Goal: Transaction & Acquisition: Register for event/course

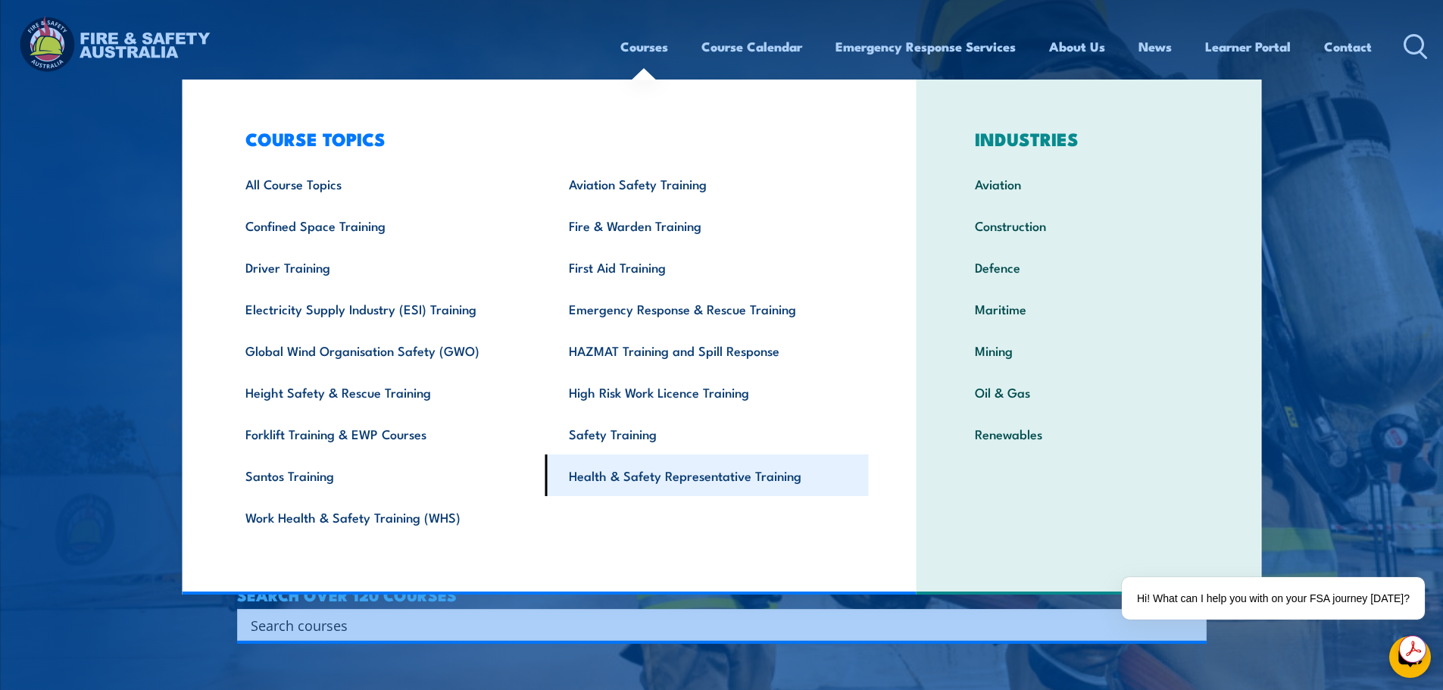
click at [677, 476] on link "Health & Safety Representative Training" at bounding box center [706, 476] width 323 height 42
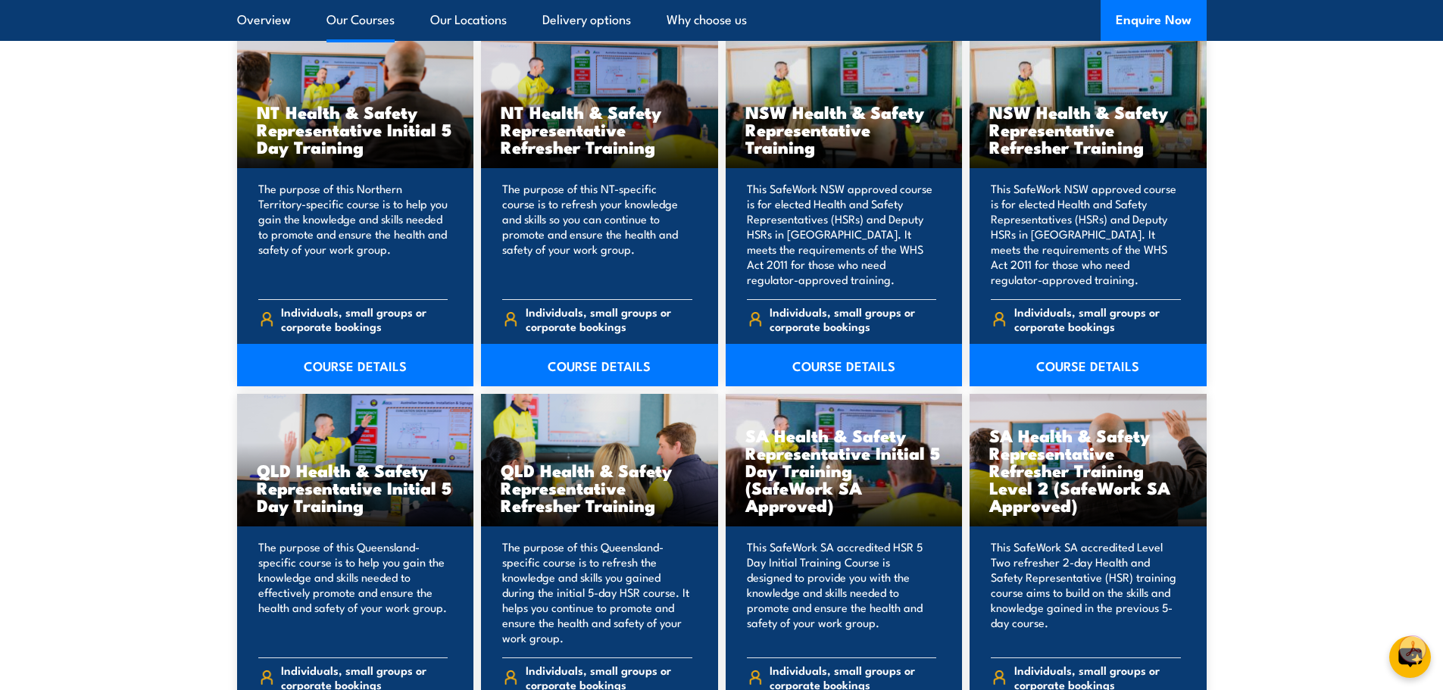
scroll to position [1742, 0]
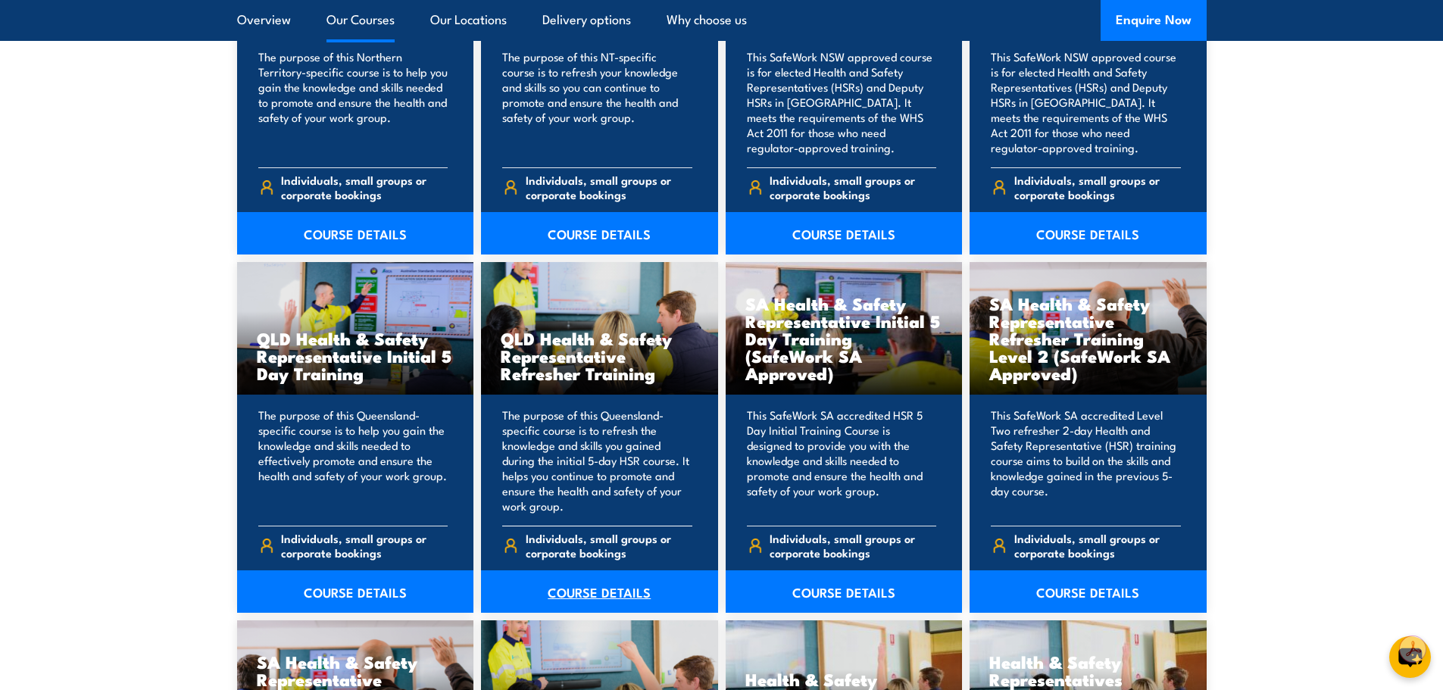
click at [617, 590] on link "COURSE DETAILS" at bounding box center [599, 591] width 237 height 42
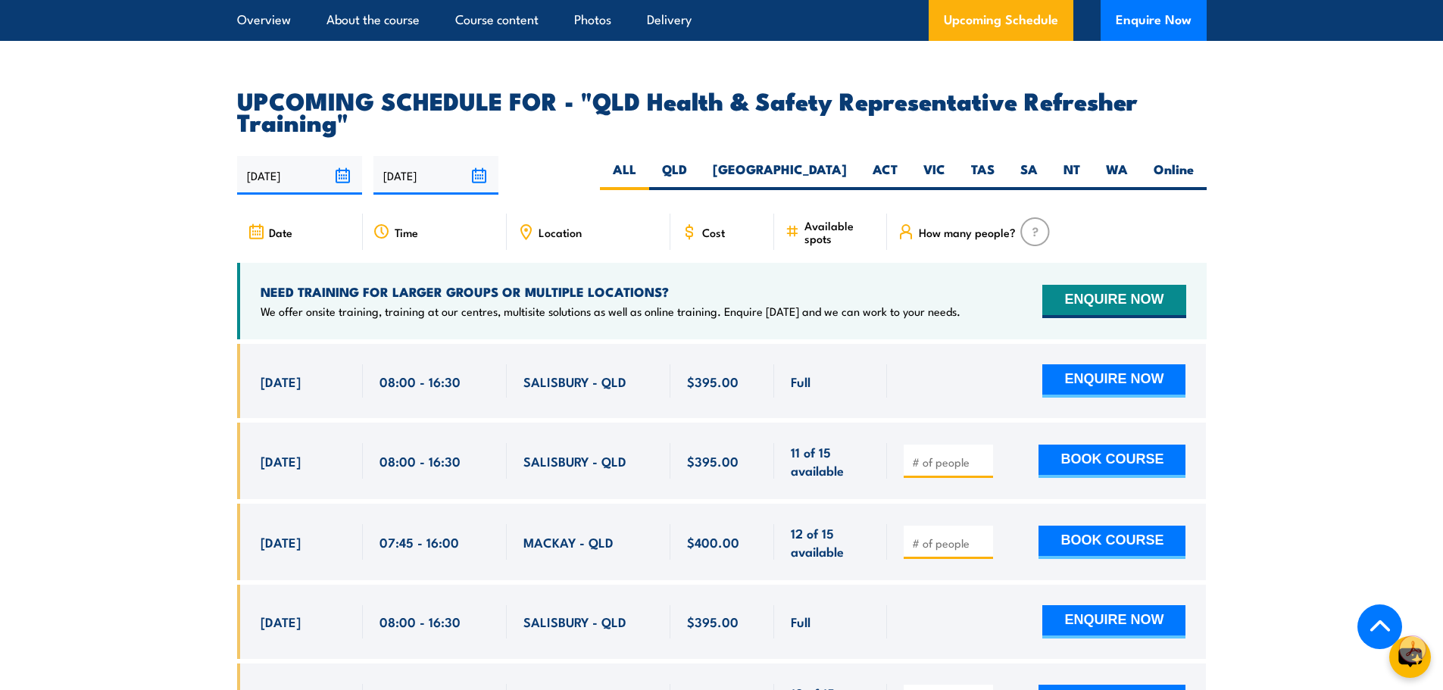
scroll to position [2651, 0]
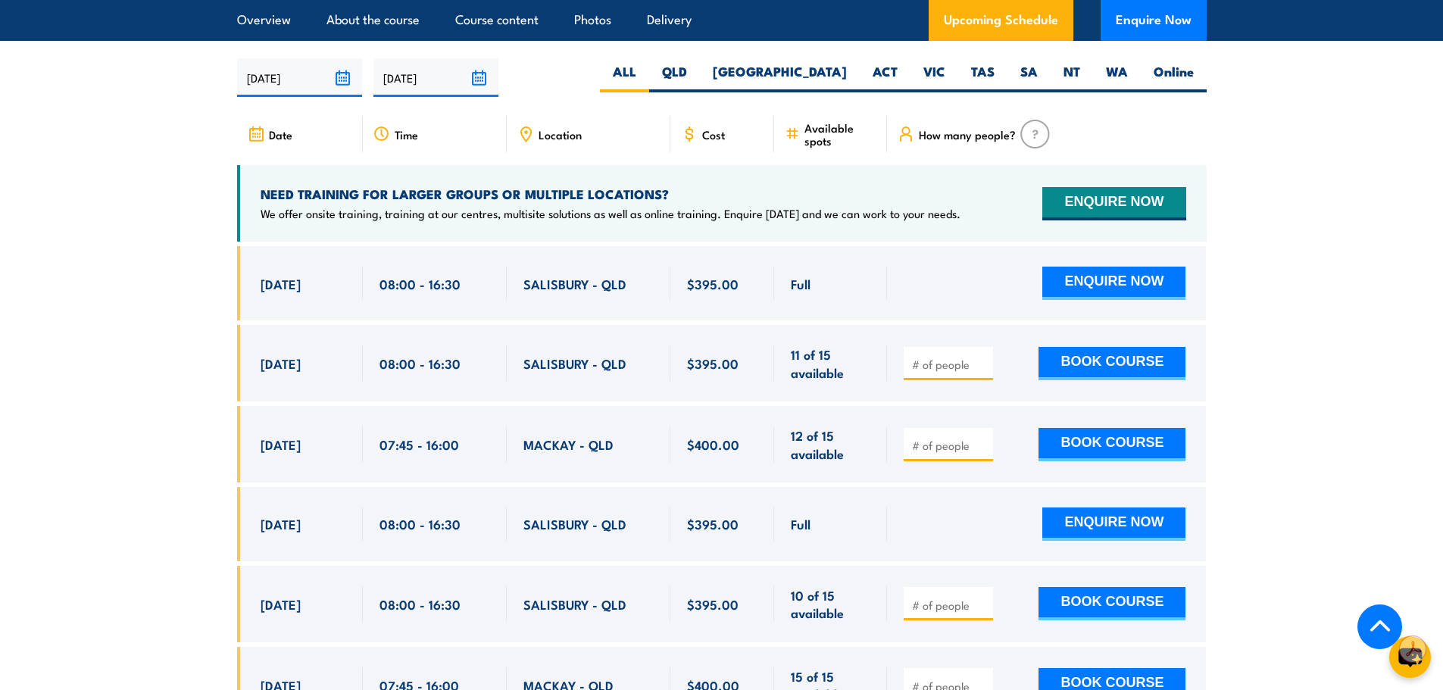
click at [926, 372] on input "number" at bounding box center [950, 364] width 76 height 15
type input "1"
click at [1114, 380] on button "BOOK COURSE" at bounding box center [1112, 363] width 147 height 33
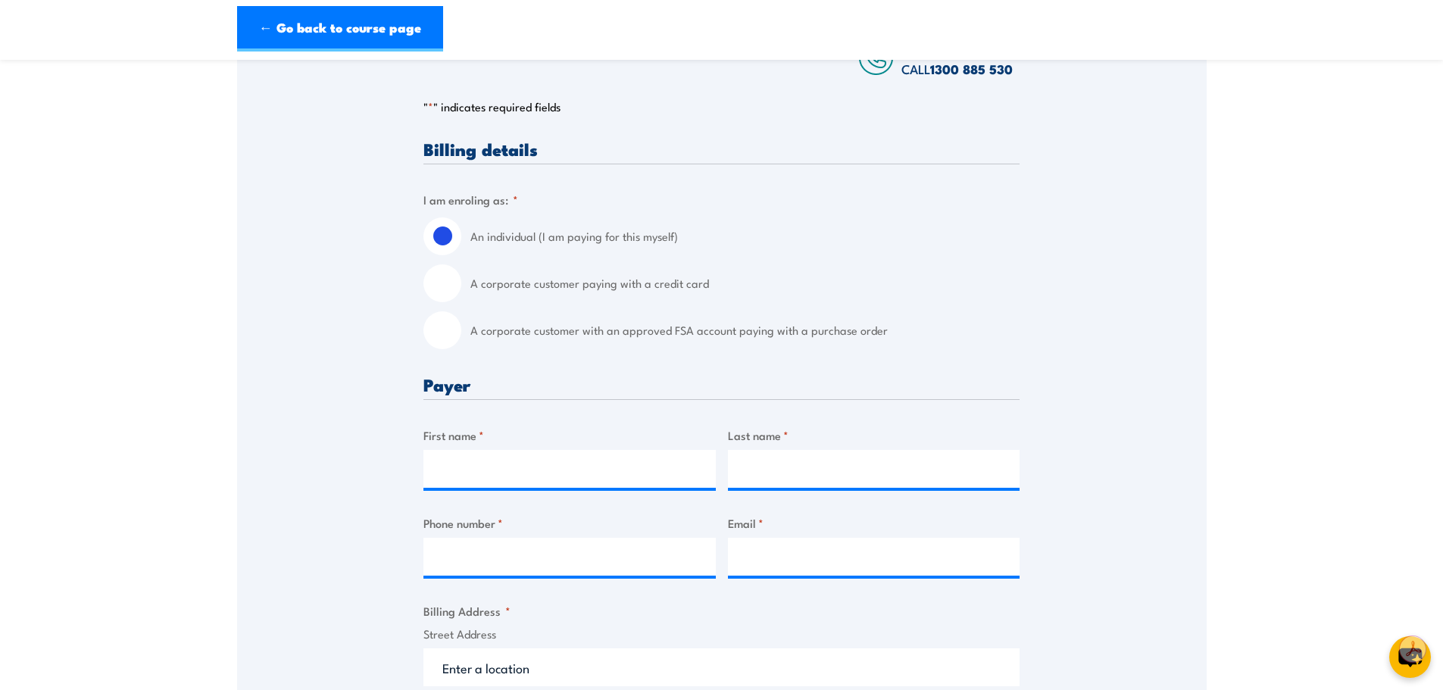
scroll to position [303, 0]
click at [504, 335] on label "A corporate customer with an approved FSA account paying with a purchase order" at bounding box center [744, 330] width 549 height 38
click at [461, 335] on input "A corporate customer with an approved FSA account paying with a purchase order" at bounding box center [442, 330] width 38 height 38
radio input "true"
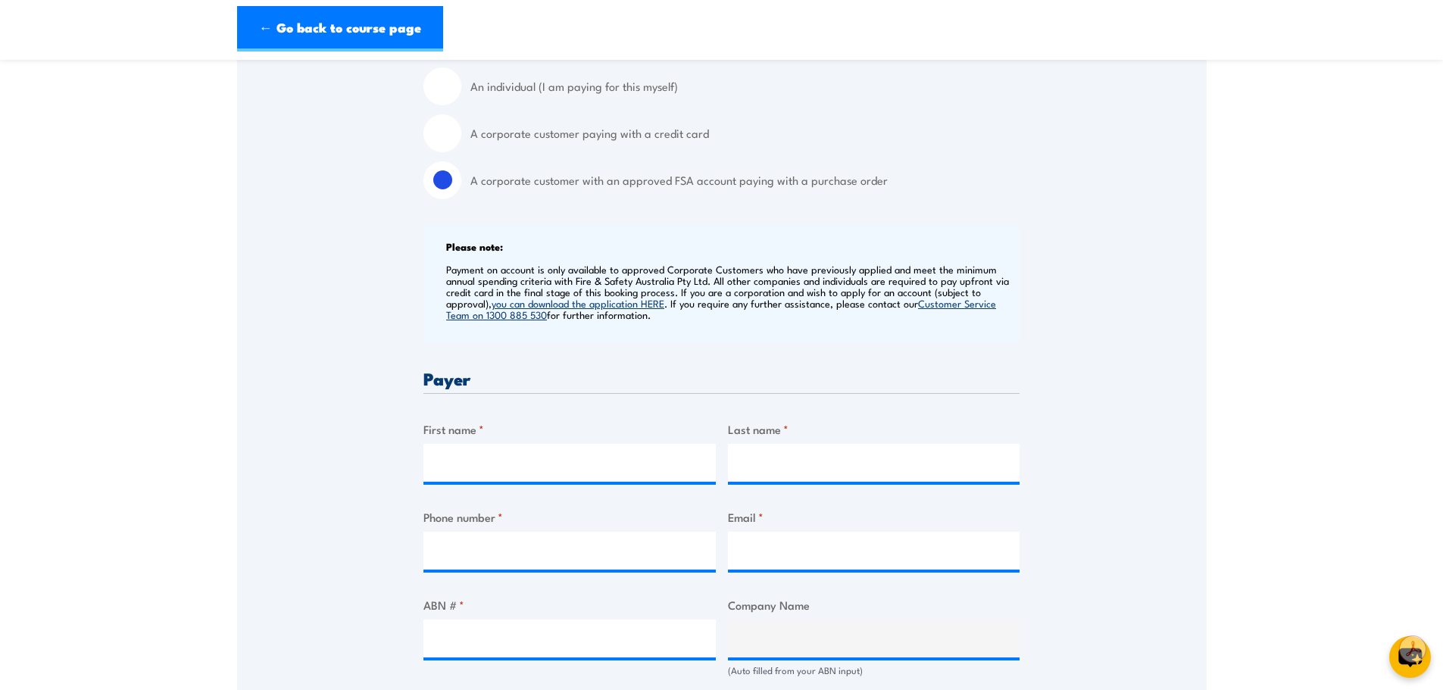
scroll to position [530, 0]
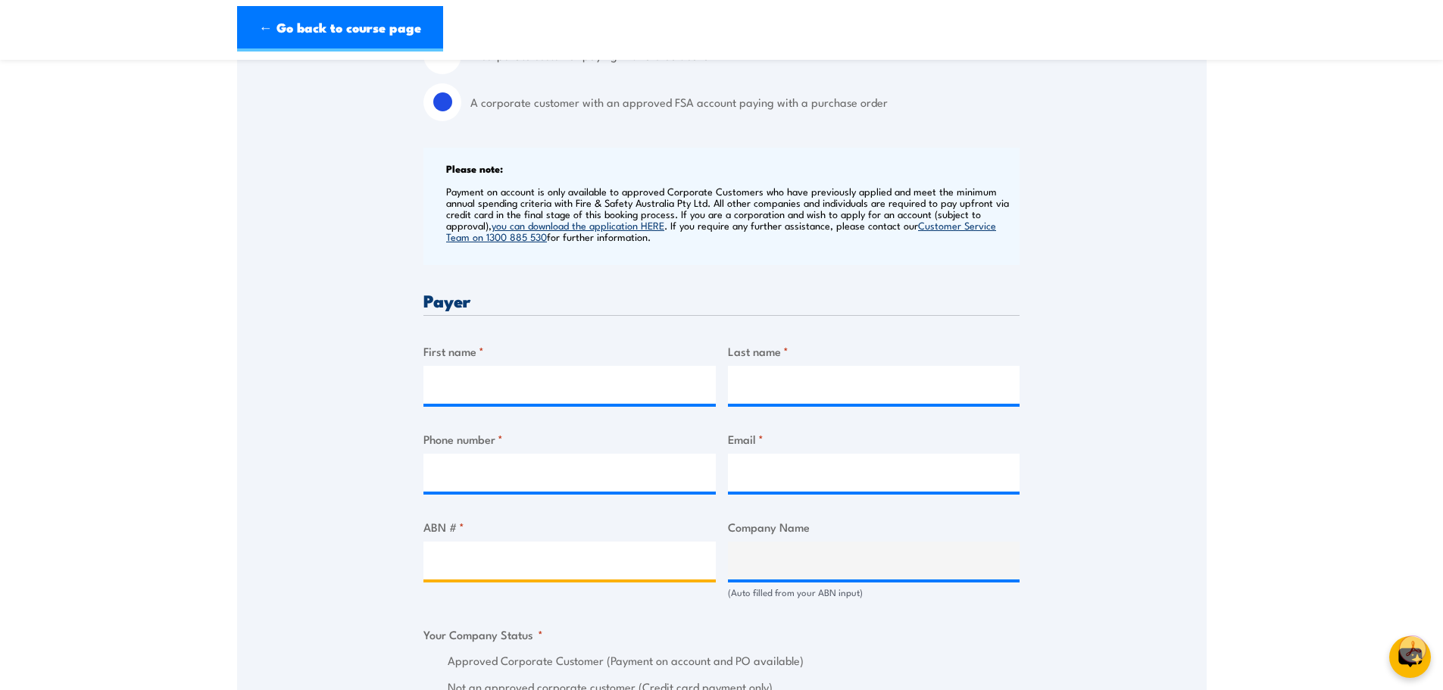
click at [545, 569] on input "ABN # *" at bounding box center [569, 561] width 292 height 38
paste input "21627796435"
type input "21627796435"
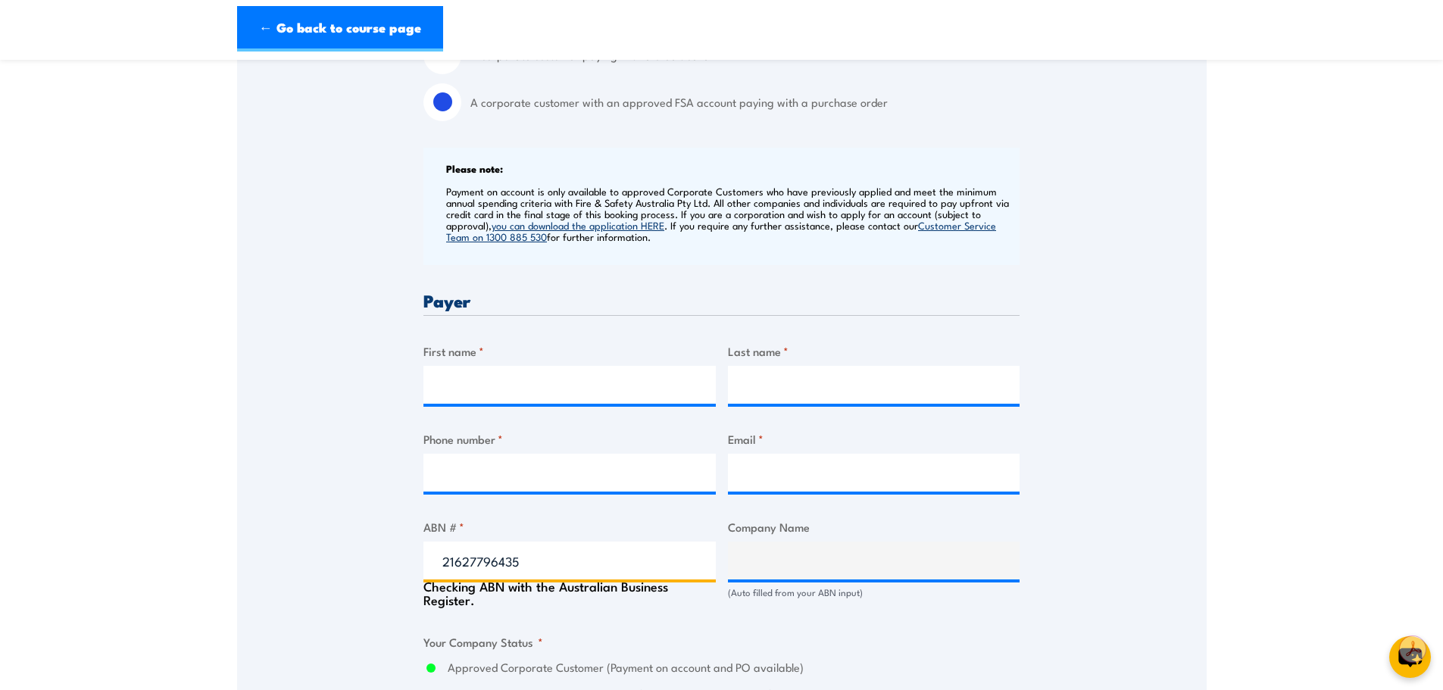
type input "LOGAN CITY COUNCIL"
radio input "true"
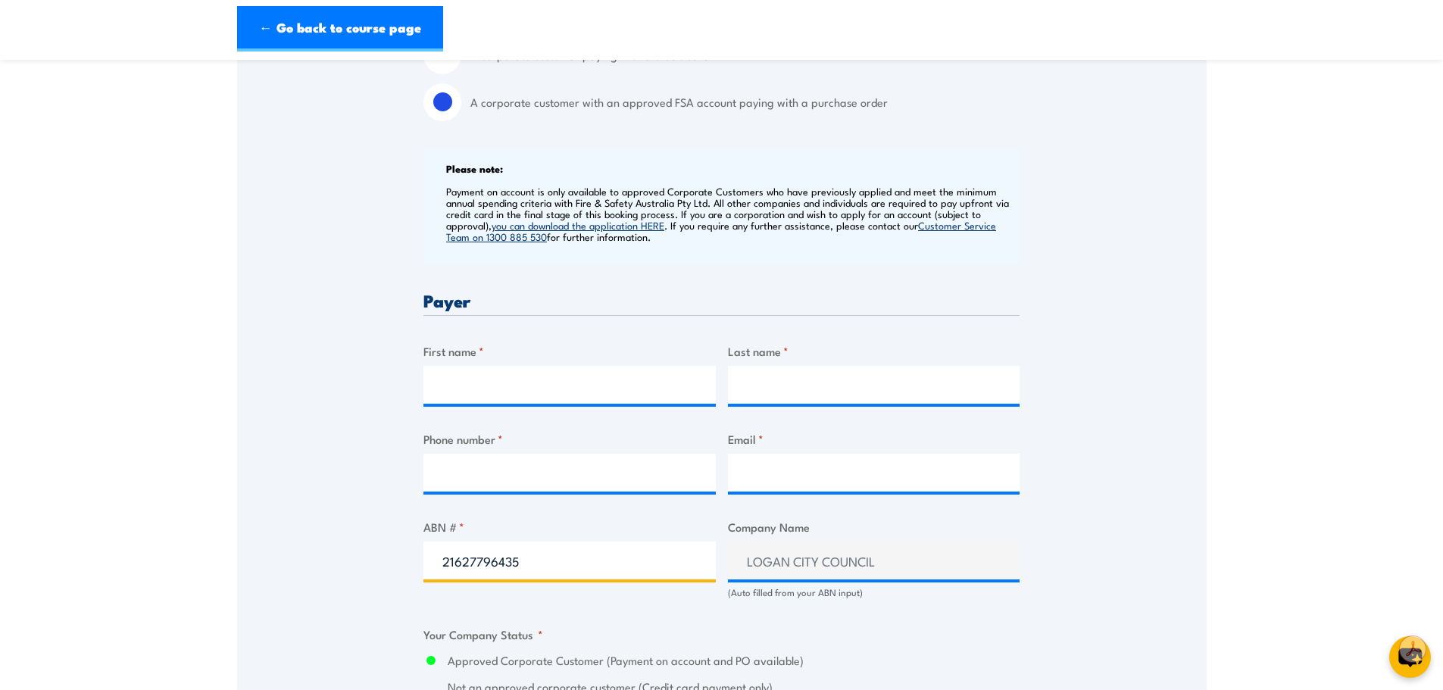
type input "21627796435"
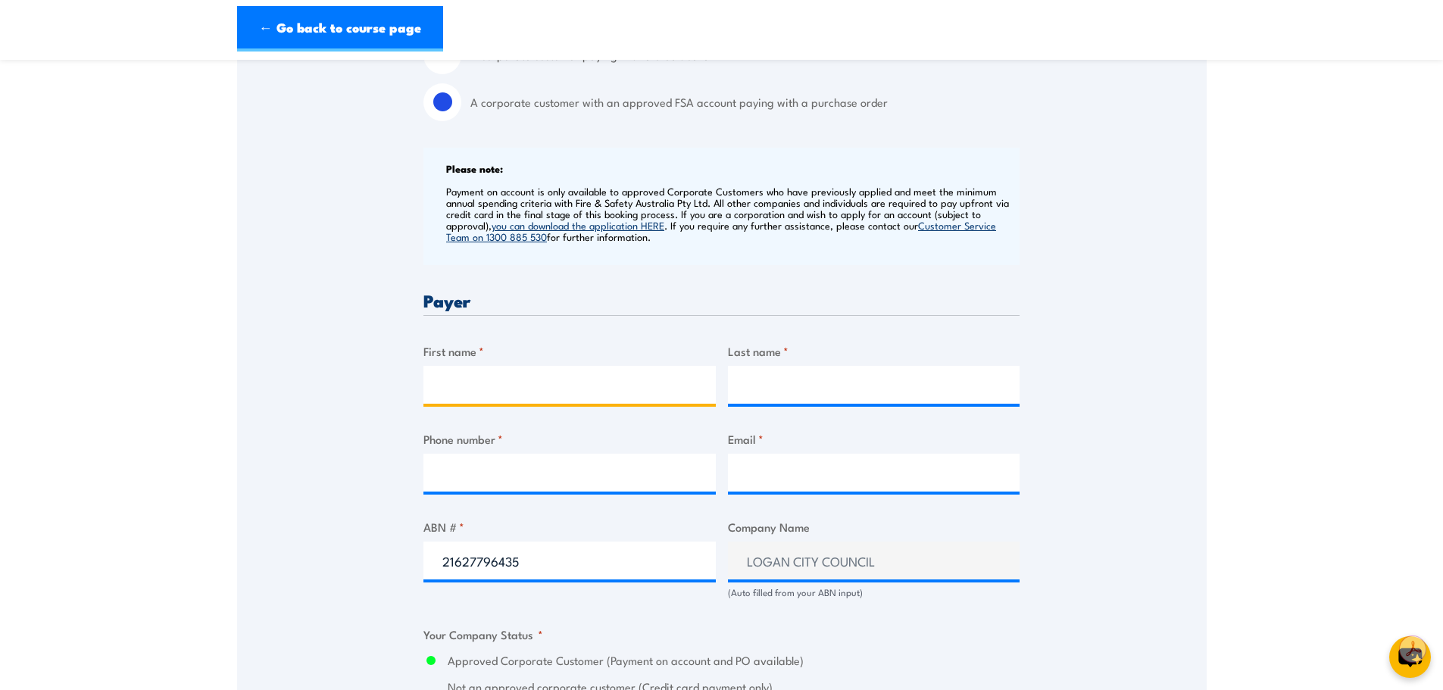
click at [467, 395] on input "First name *" at bounding box center [569, 385] width 292 height 38
type input "Kristy"
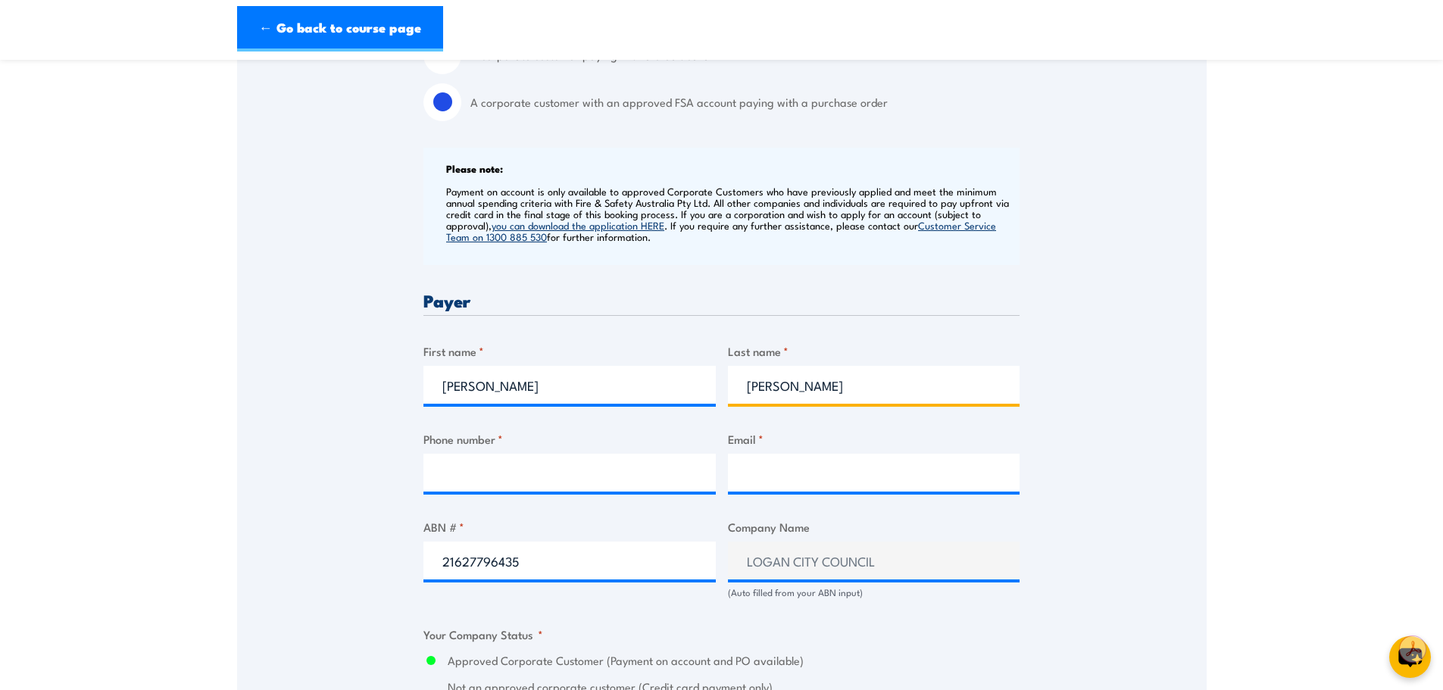
type input "Wells"
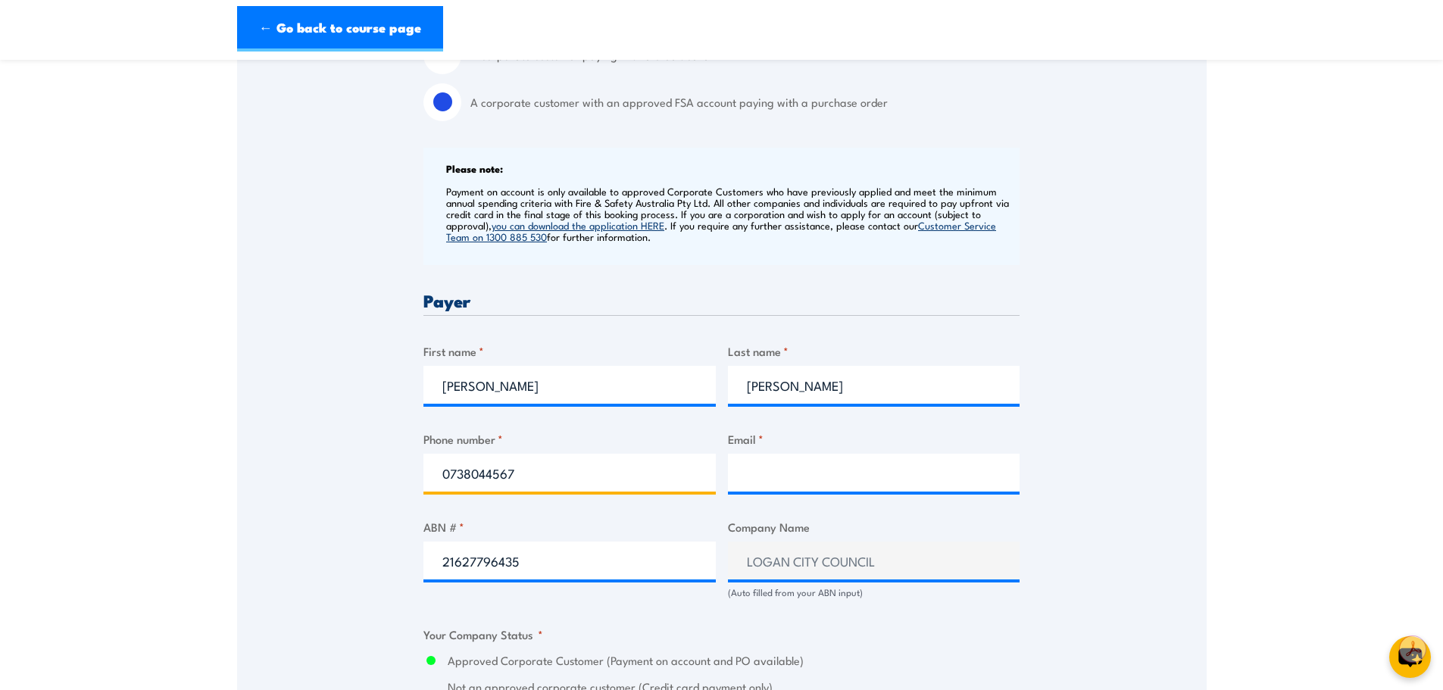
type input "0738044567"
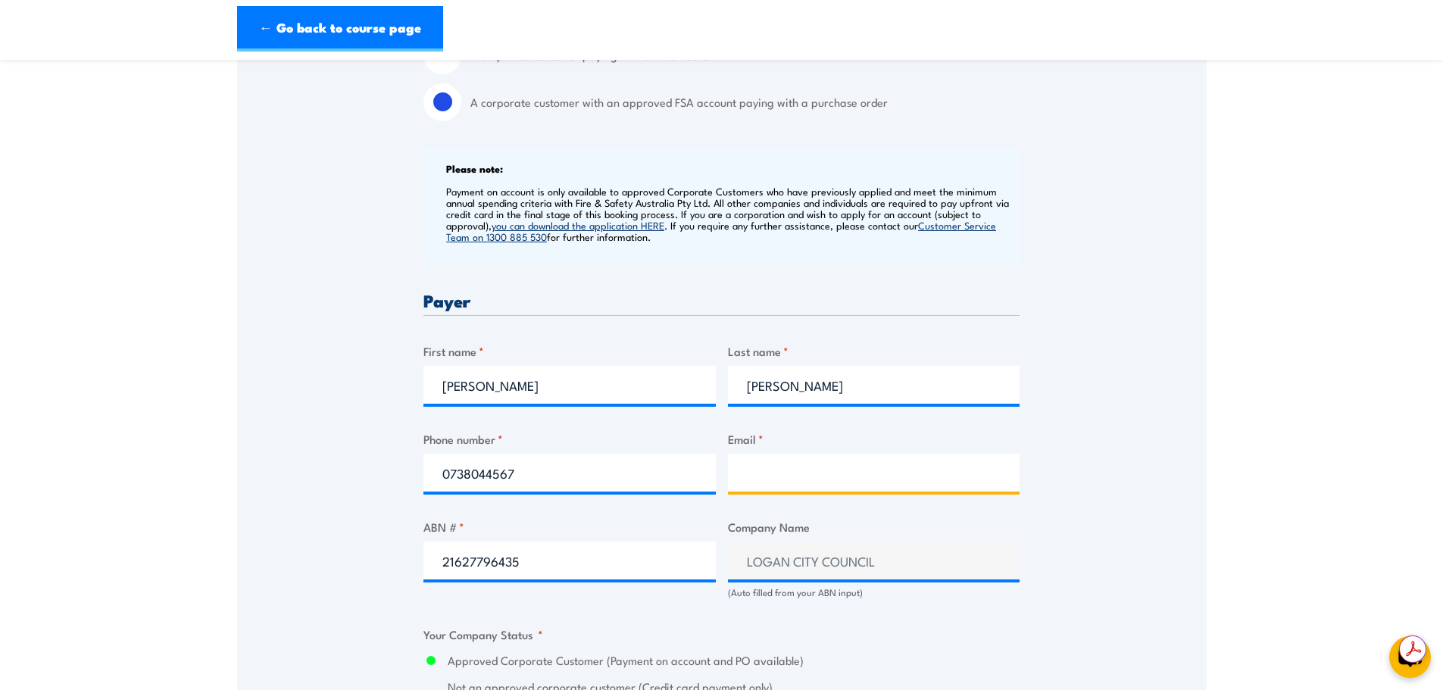
click at [805, 467] on input "Email *" at bounding box center [874, 473] width 292 height 38
paste input "HealthandSafetyTraining@logan.qld.gov.au"
click at [771, 473] on input "HealthandSafetyTraining@logan.qld.gov.au" at bounding box center [874, 473] width 292 height 38
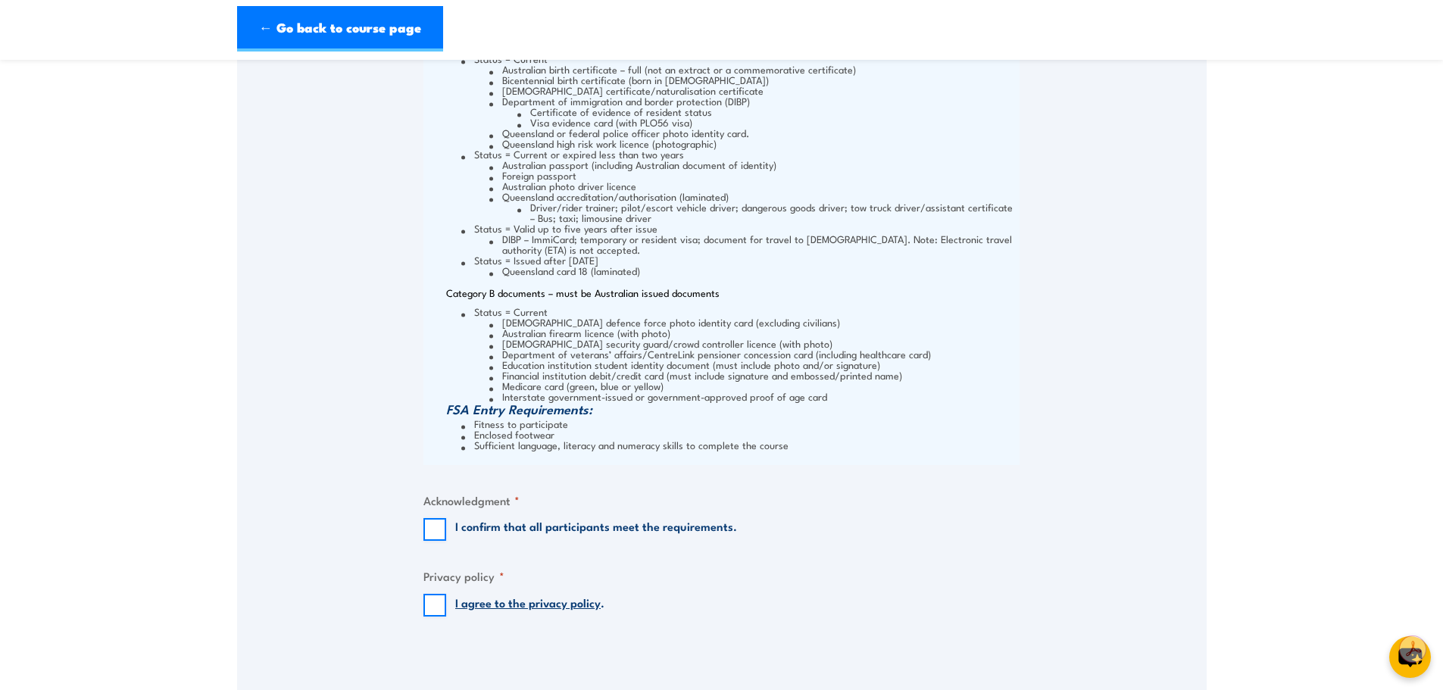
scroll to position [1818, 0]
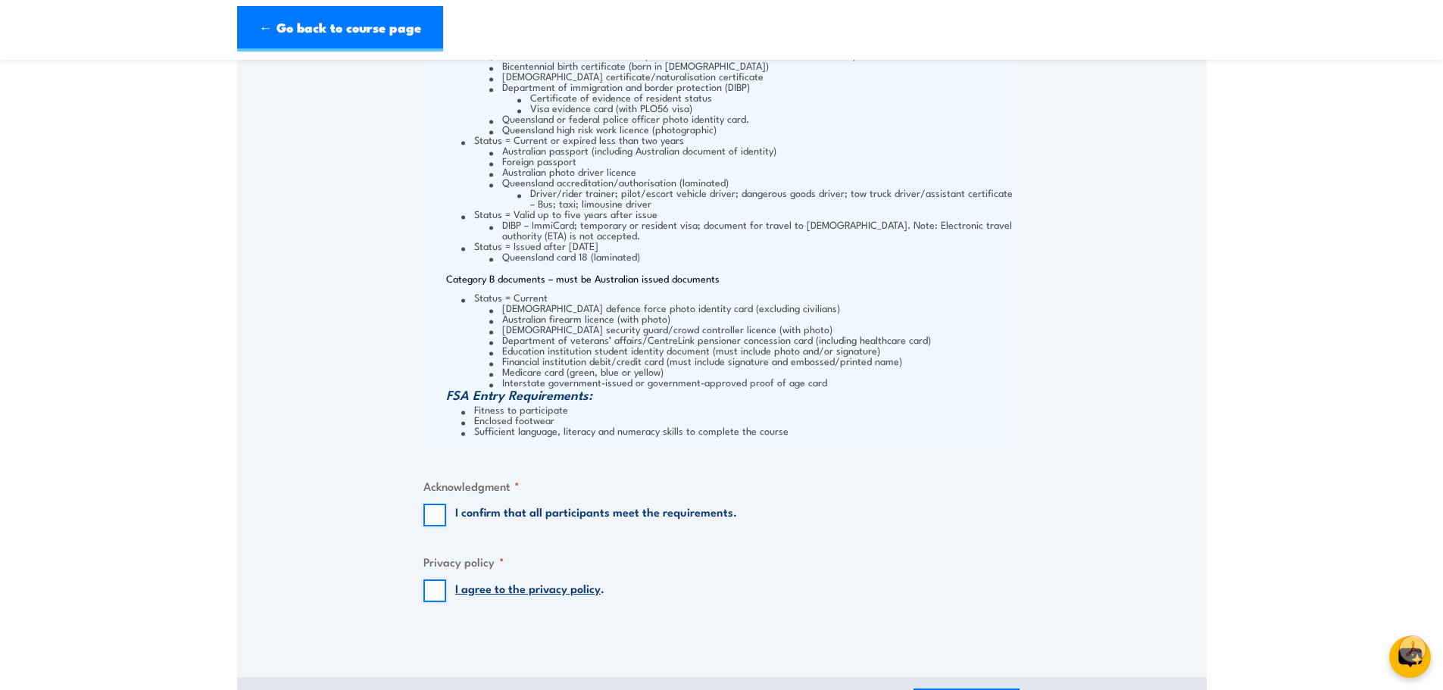
type input "HealthandSafetyTraining@logan.qld.gov.au"
click at [440, 588] on input "I agree to the privacy policy ." at bounding box center [434, 591] width 23 height 23
checkbox input "true"
click at [438, 520] on input "I confirm that all participants meet the requirements." at bounding box center [434, 515] width 23 height 23
checkbox input "true"
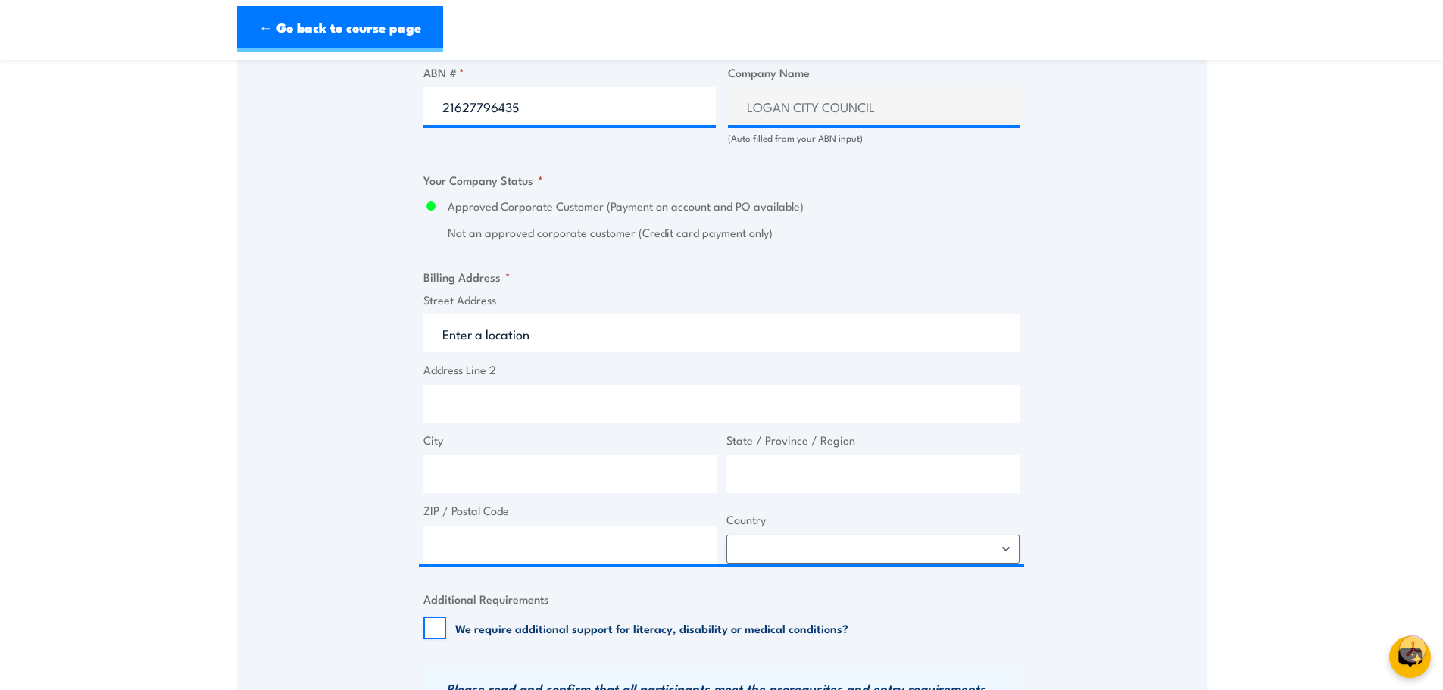
scroll to position [909, 0]
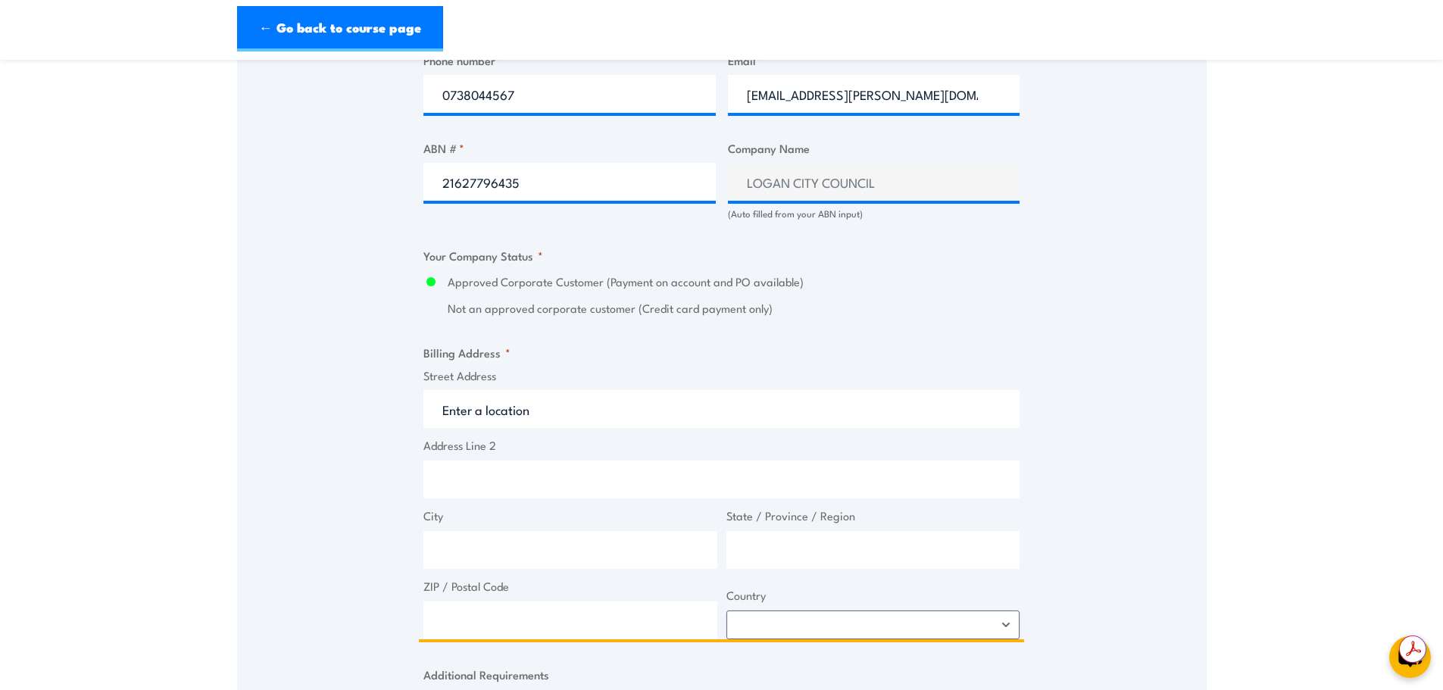
click at [498, 414] on input "Street Address" at bounding box center [721, 409] width 596 height 38
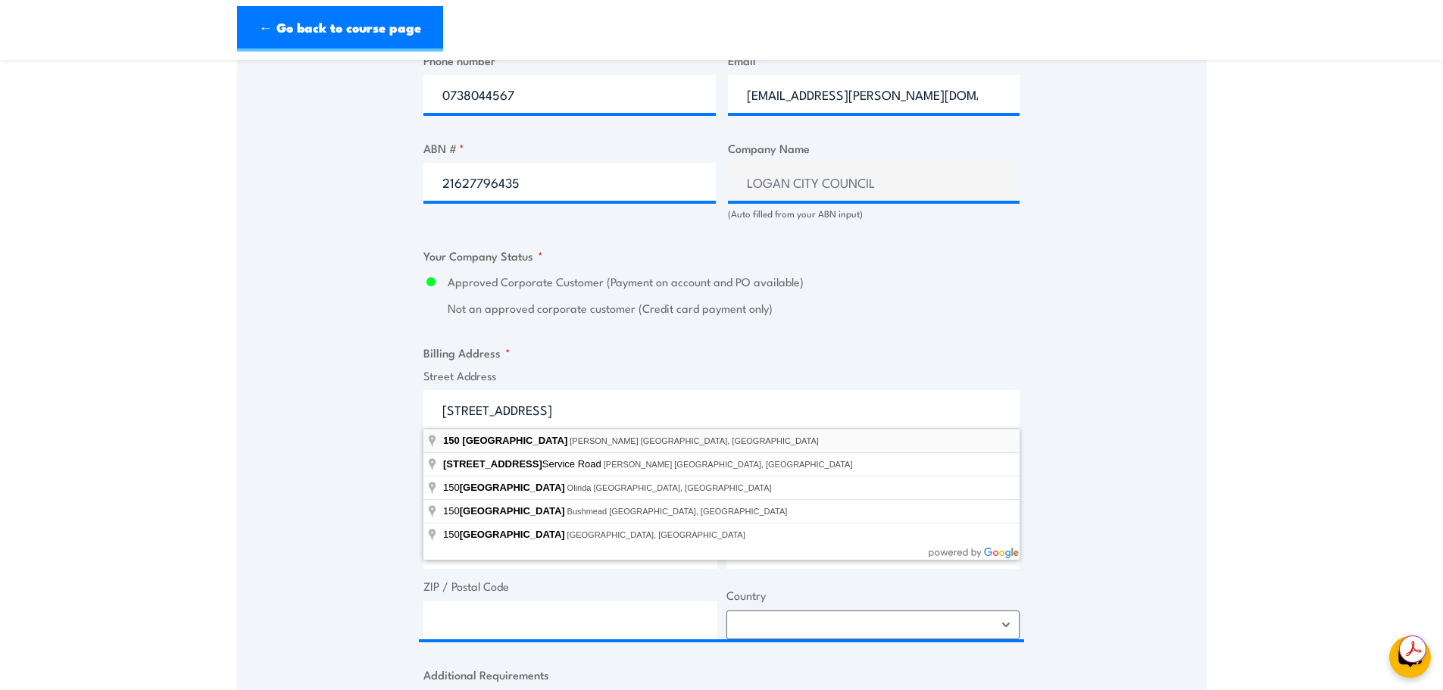
type input "150 Wembley Road, Logan Central QLD, Australia"
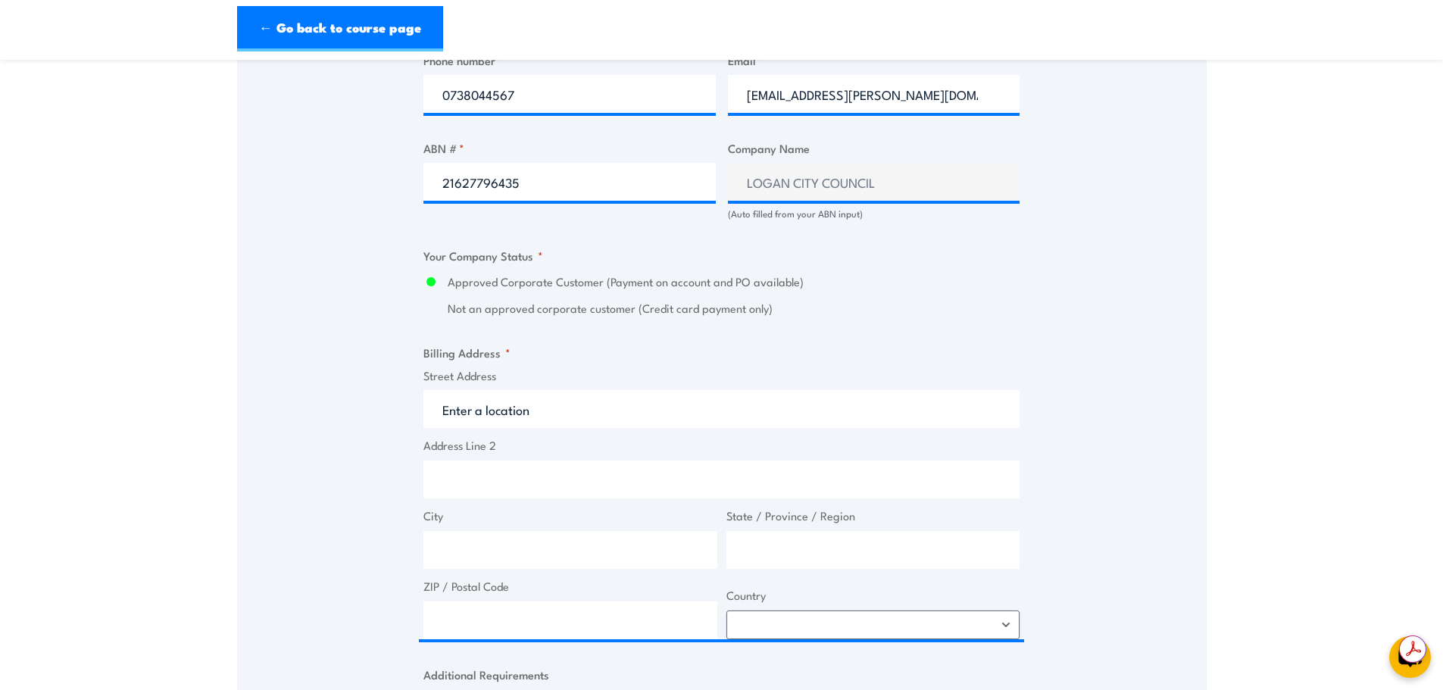
type input "150 Wembley Rd"
type input "Logan Central"
type input "Queensland"
type input "4114"
select select "Australia"
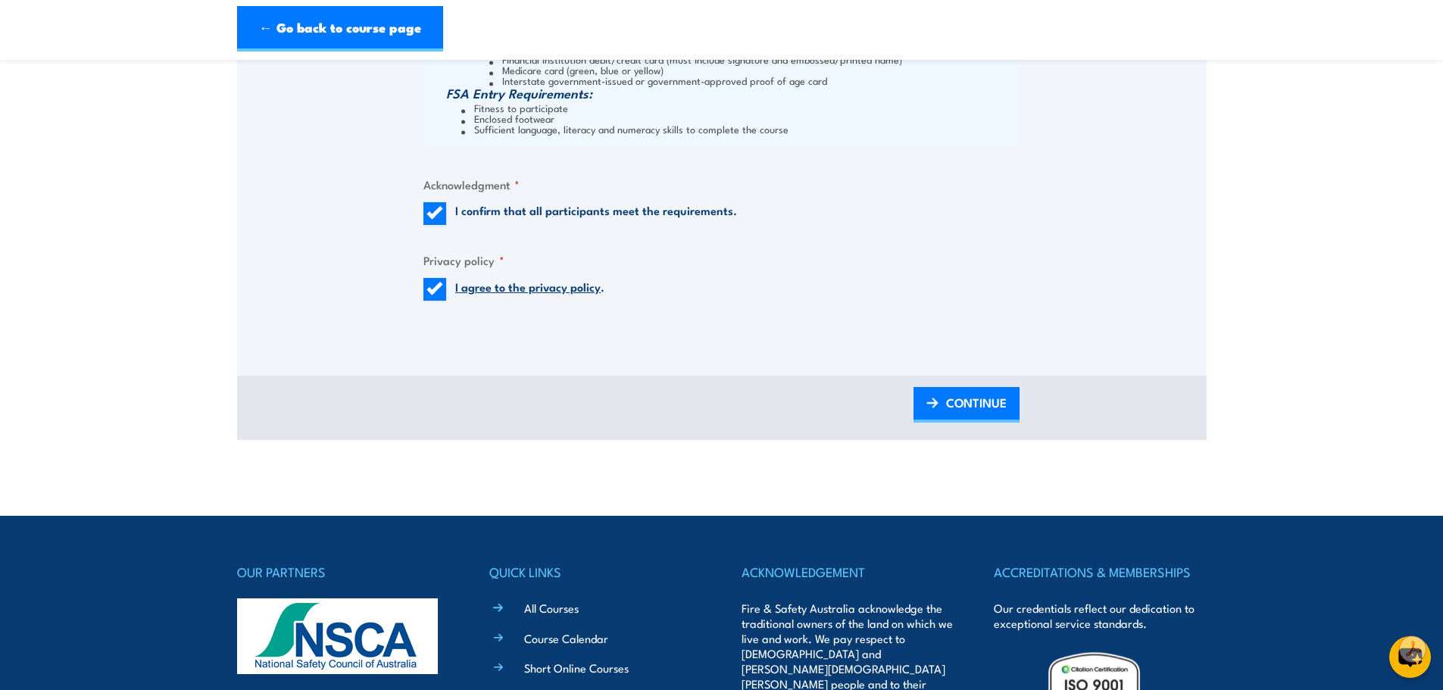
scroll to position [2121, 0]
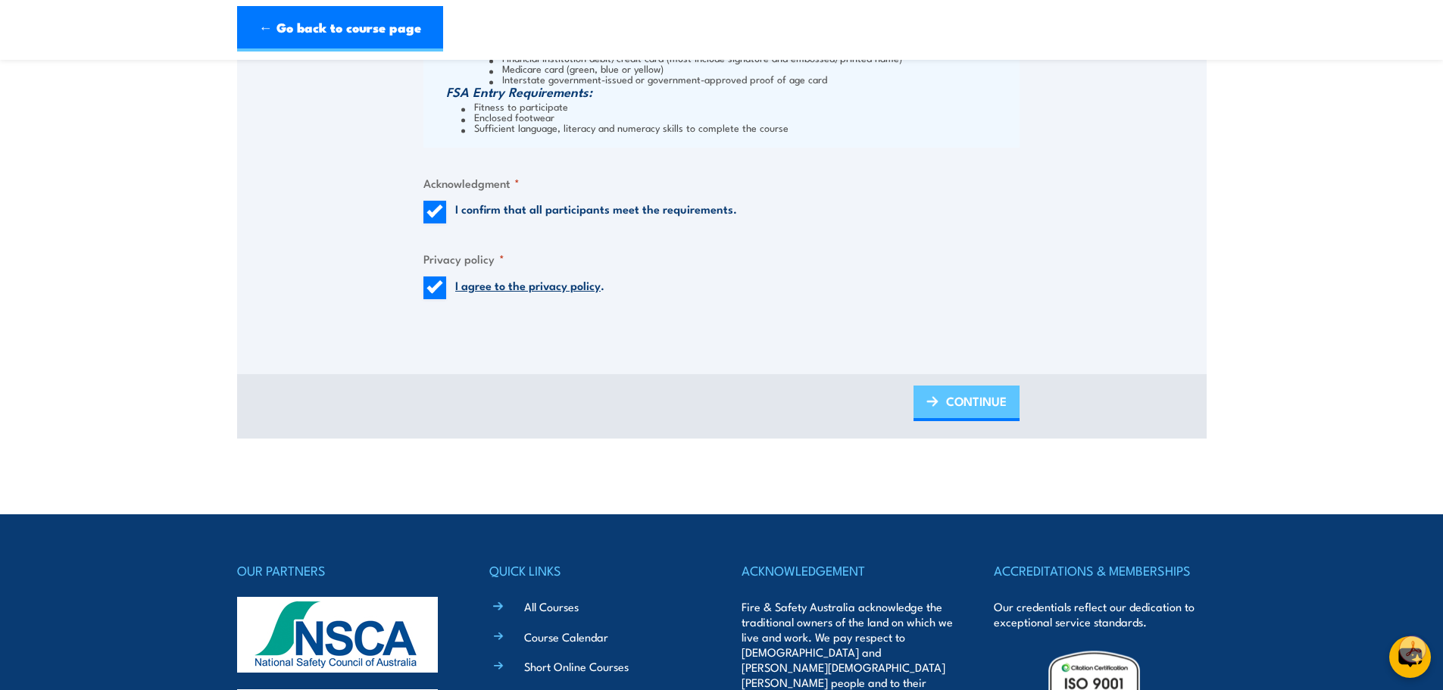
click at [994, 414] on span "CONTINUE" at bounding box center [976, 401] width 61 height 40
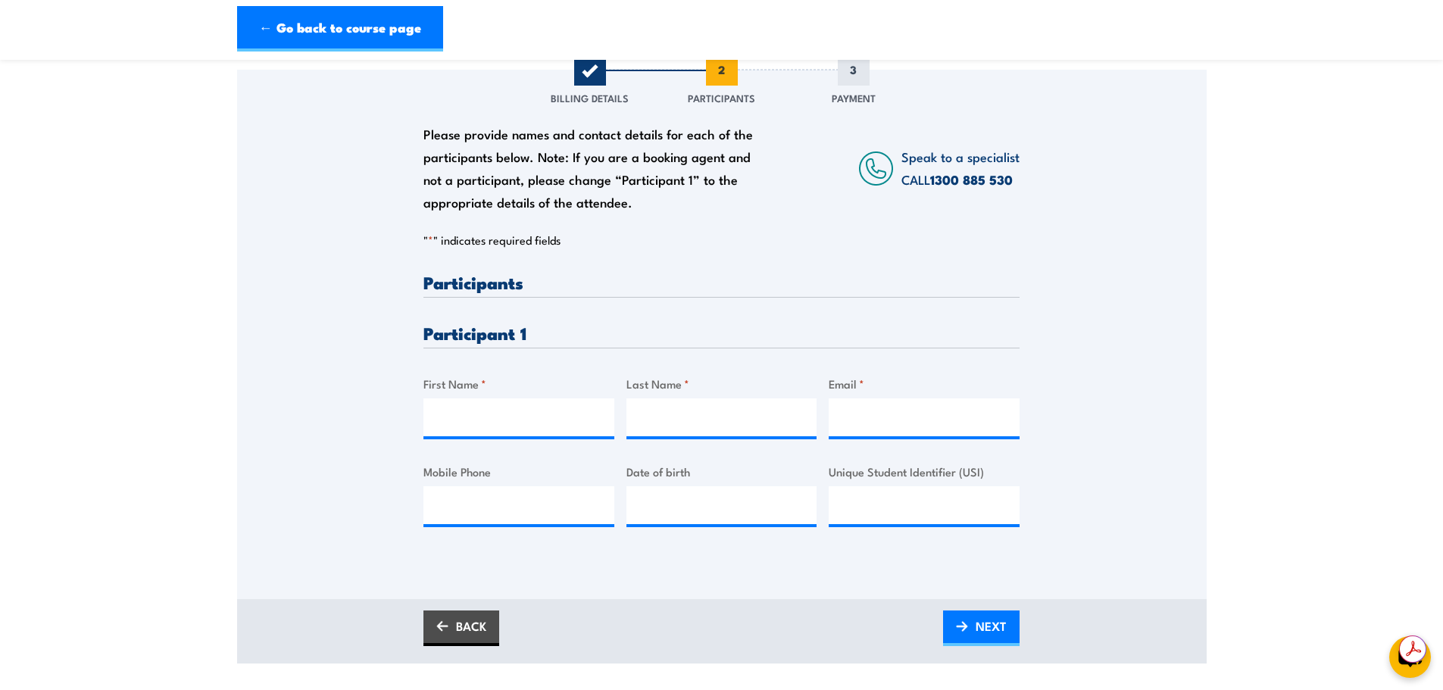
scroll to position [227, 0]
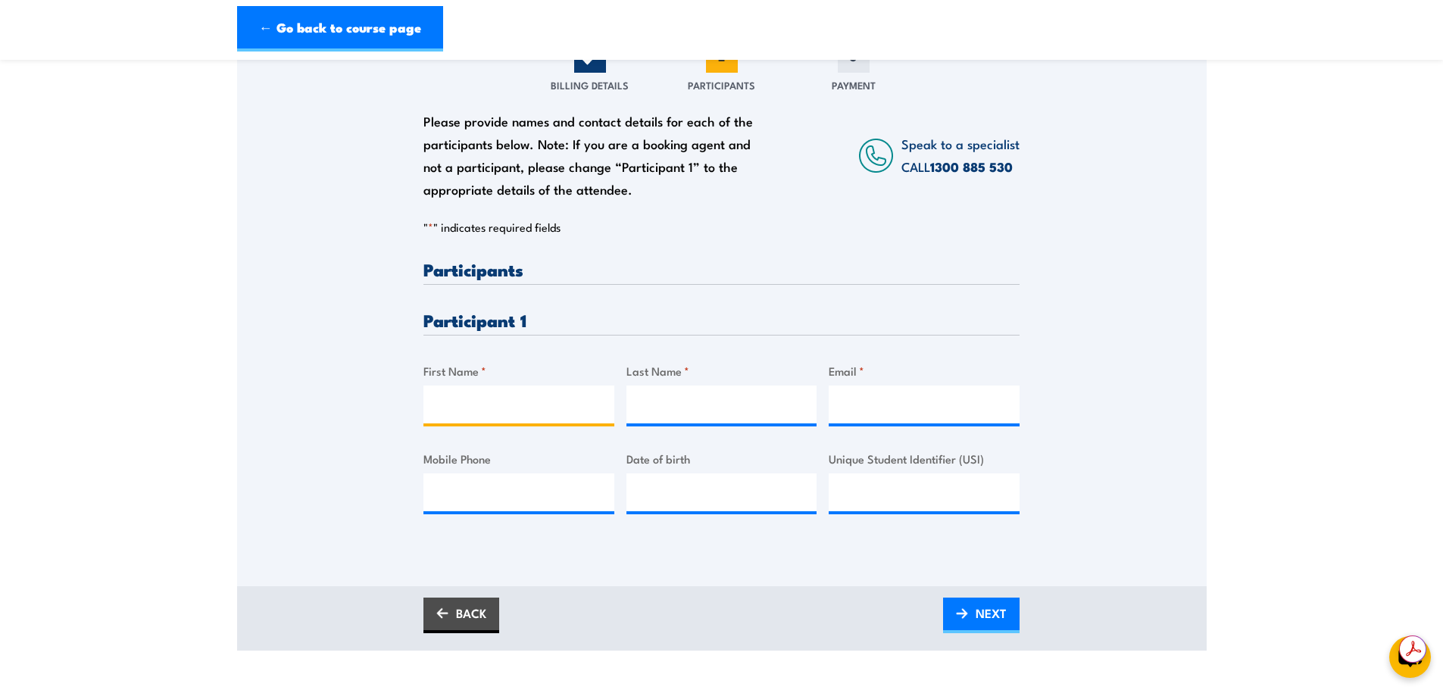
click at [548, 407] on input "First Name *" at bounding box center [518, 405] width 191 height 38
type input "Daniel"
type input "Harman"
click at [861, 413] on input "Email *" at bounding box center [924, 405] width 191 height 38
paste input "danielharman@logan.qld.gov.au"
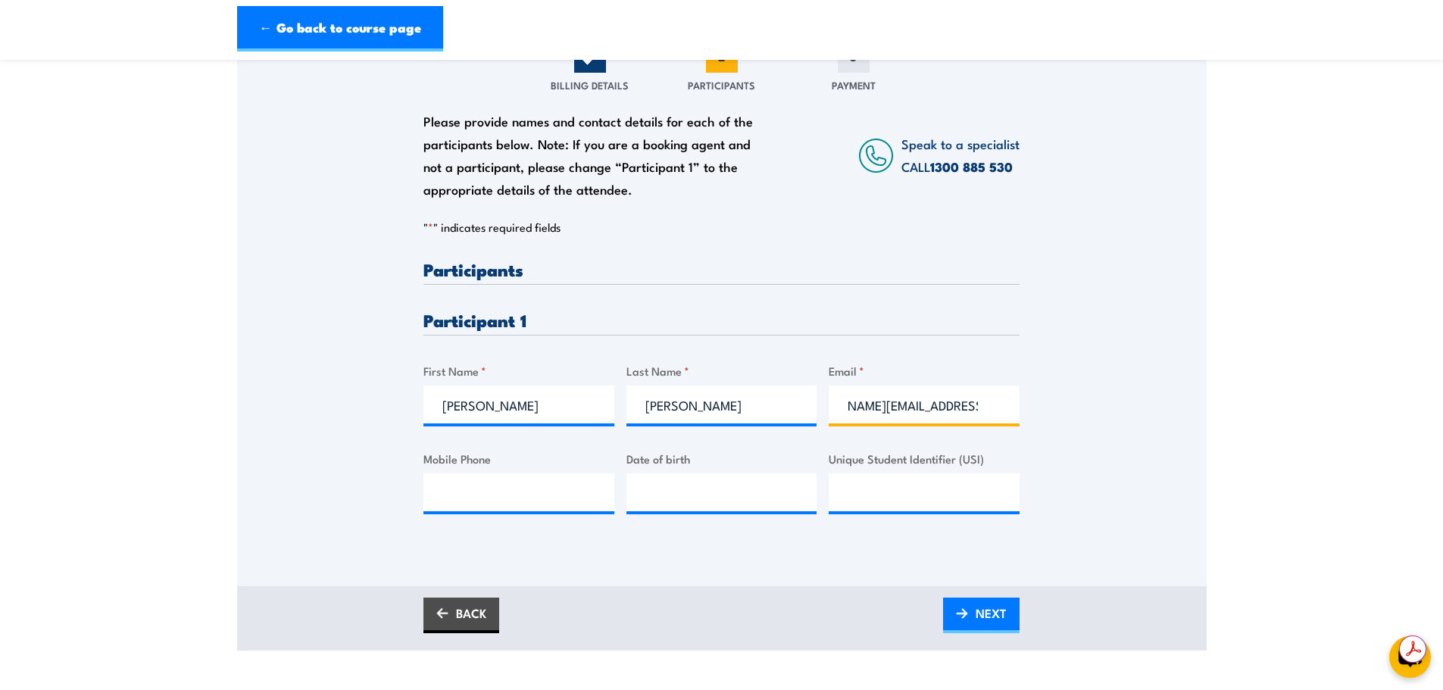
scroll to position [0, 0]
type input "danielharman@logan.qld.gov.au"
click at [533, 510] on input "Mobile Phone" at bounding box center [518, 492] width 191 height 38
type input "0412655403"
type input "18/03/1976"
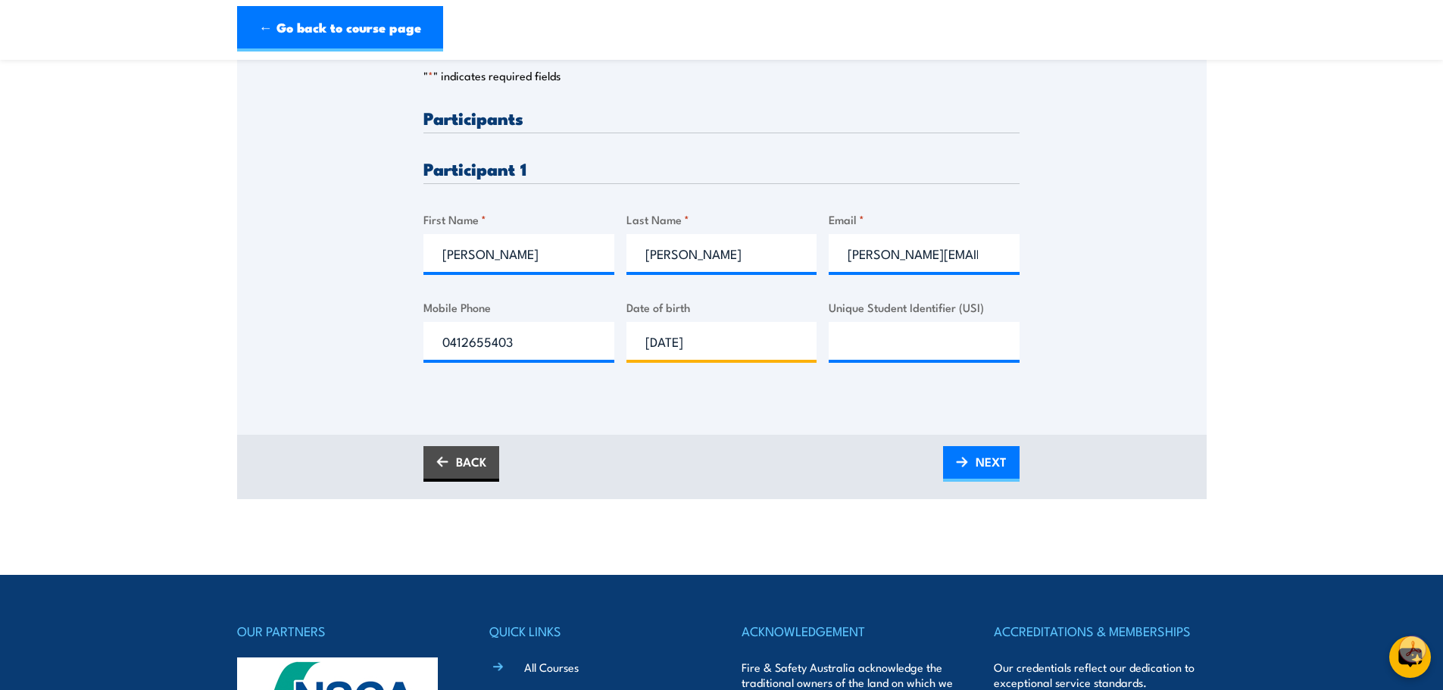
scroll to position [303, 0]
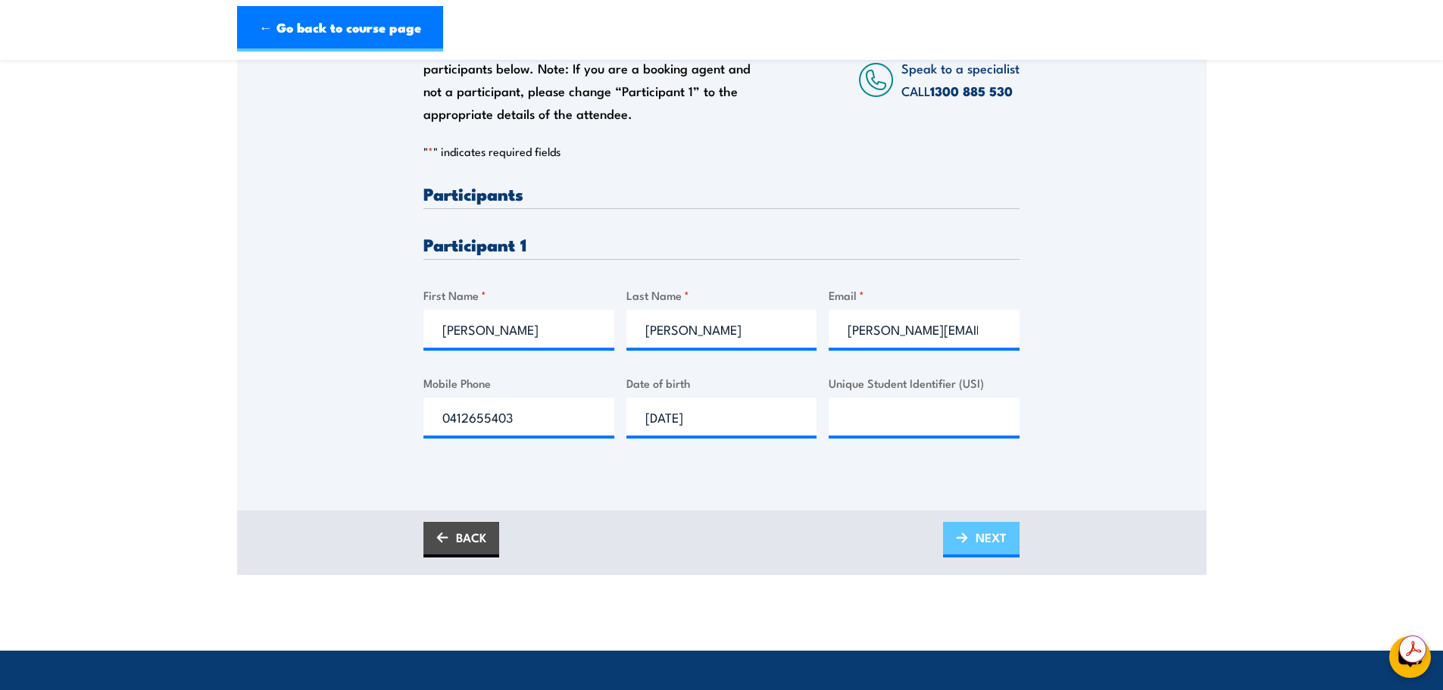
click at [976, 544] on span "NEXT" at bounding box center [991, 537] width 31 height 40
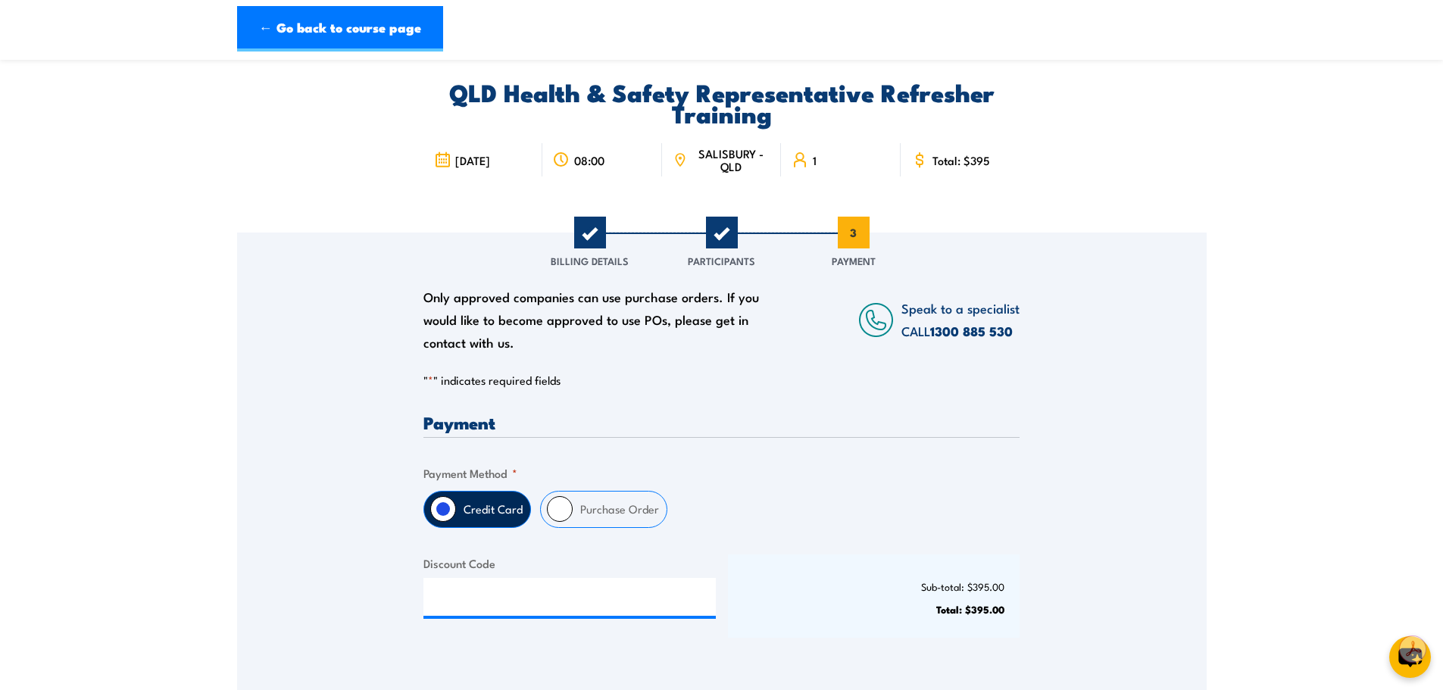
scroll to position [152, 0]
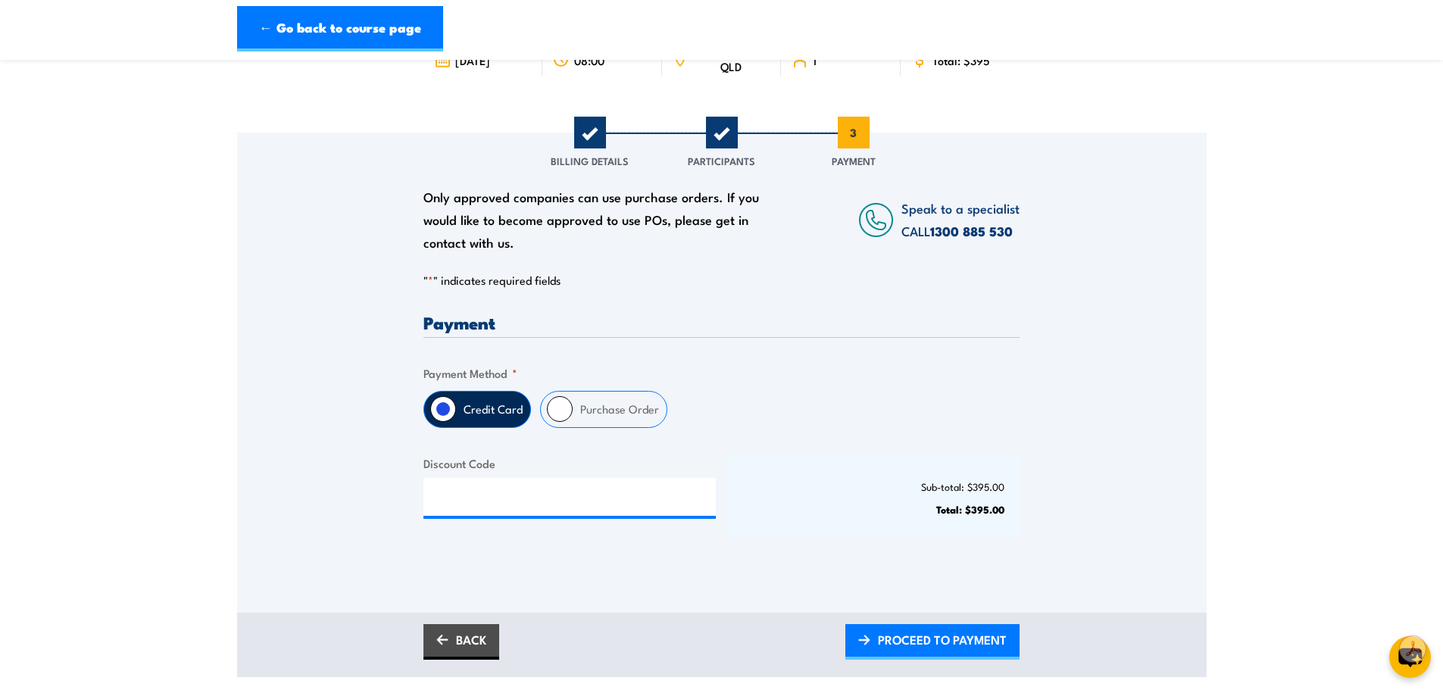
click at [558, 407] on input "Purchase Order" at bounding box center [560, 409] width 26 height 26
radio input "true"
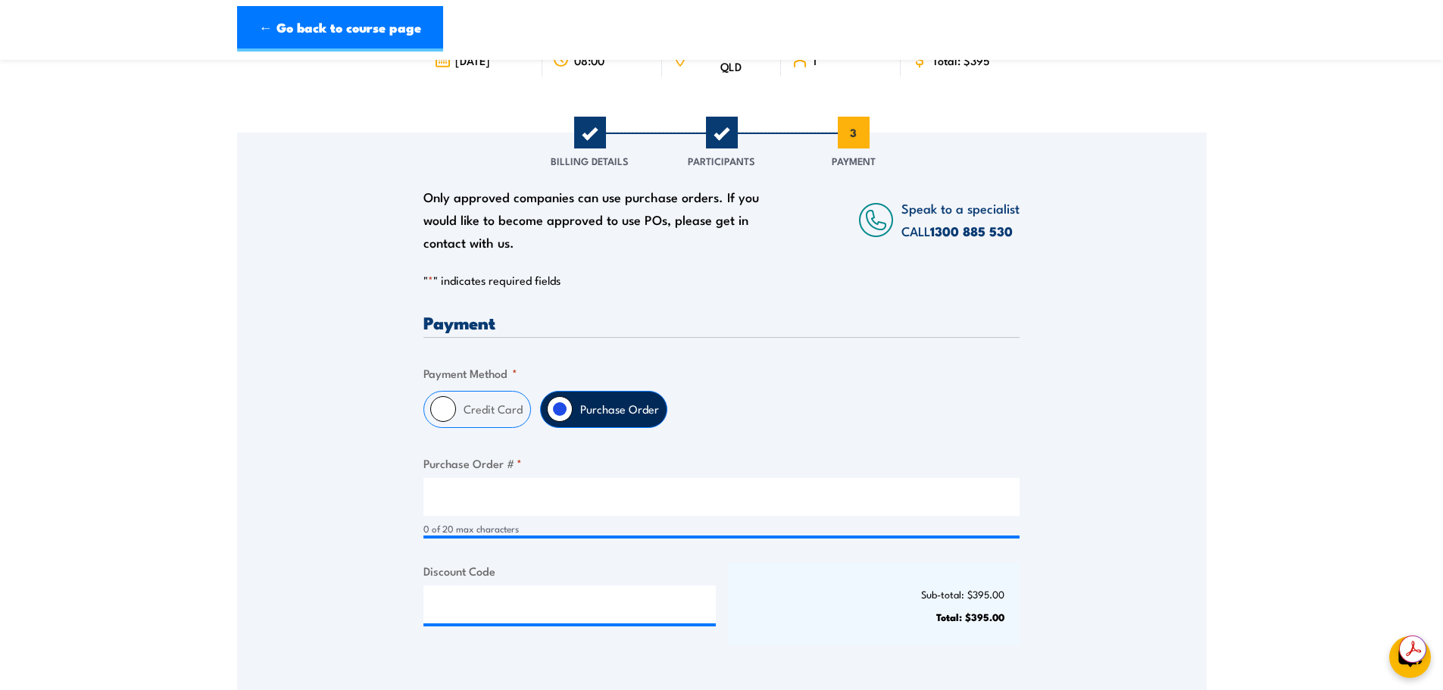
click at [564, 530] on div "0 of 20 max characters" at bounding box center [721, 529] width 596 height 14
click at [564, 527] on div "0 of 20 max characters" at bounding box center [721, 529] width 596 height 14
click at [464, 526] on div "0 of 20 max characters" at bounding box center [721, 529] width 596 height 14
click at [450, 523] on div "0 of 20 max characters" at bounding box center [721, 529] width 596 height 14
click at [452, 517] on div "0 of 20 max characters" at bounding box center [721, 507] width 596 height 58
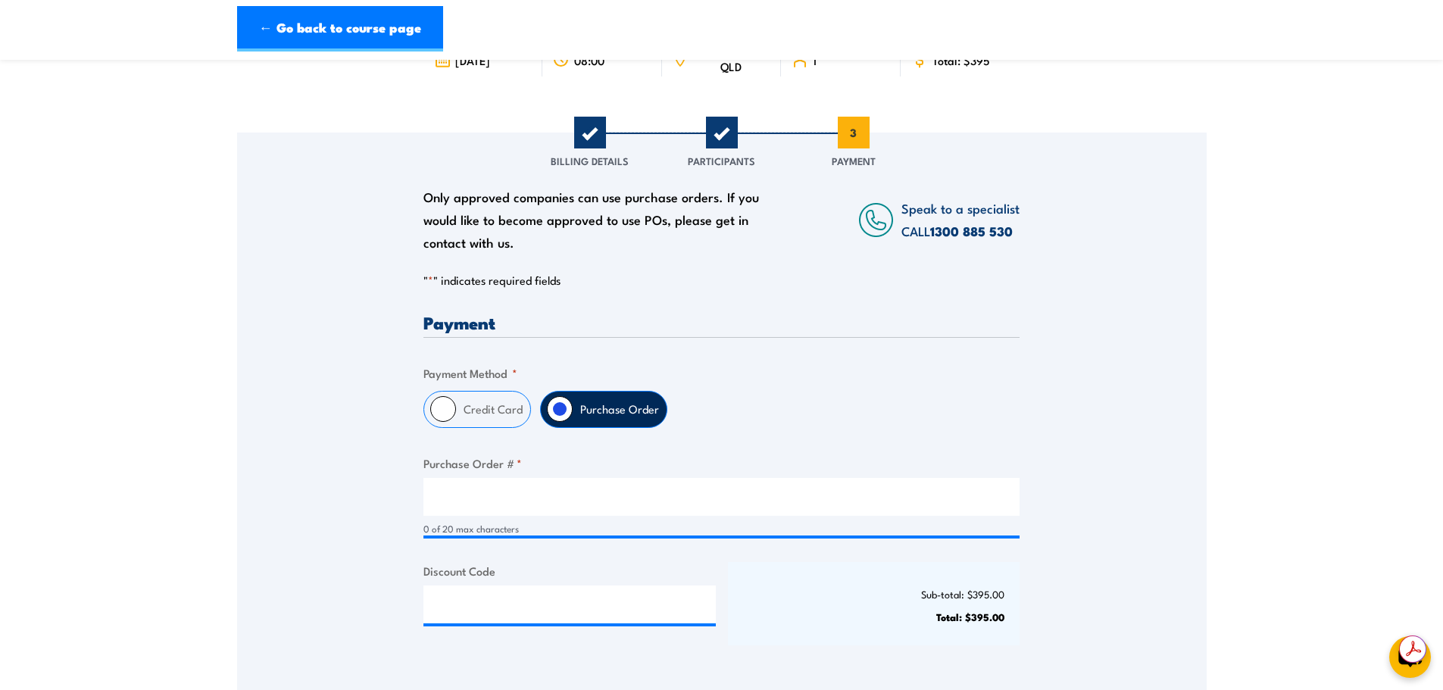
click at [452, 530] on div "0 of 20 max characters" at bounding box center [721, 529] width 596 height 14
click at [483, 516] on div "0 of 20 max characters" at bounding box center [721, 507] width 596 height 58
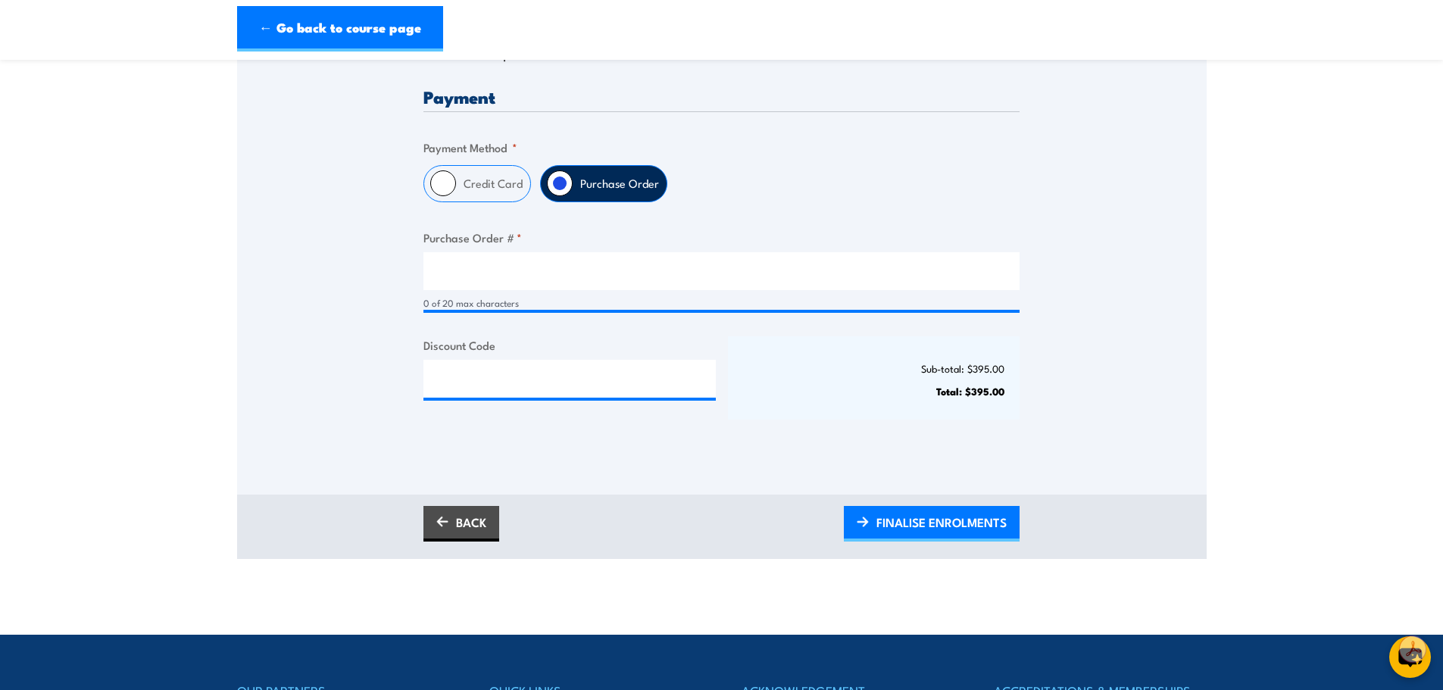
scroll to position [379, 0]
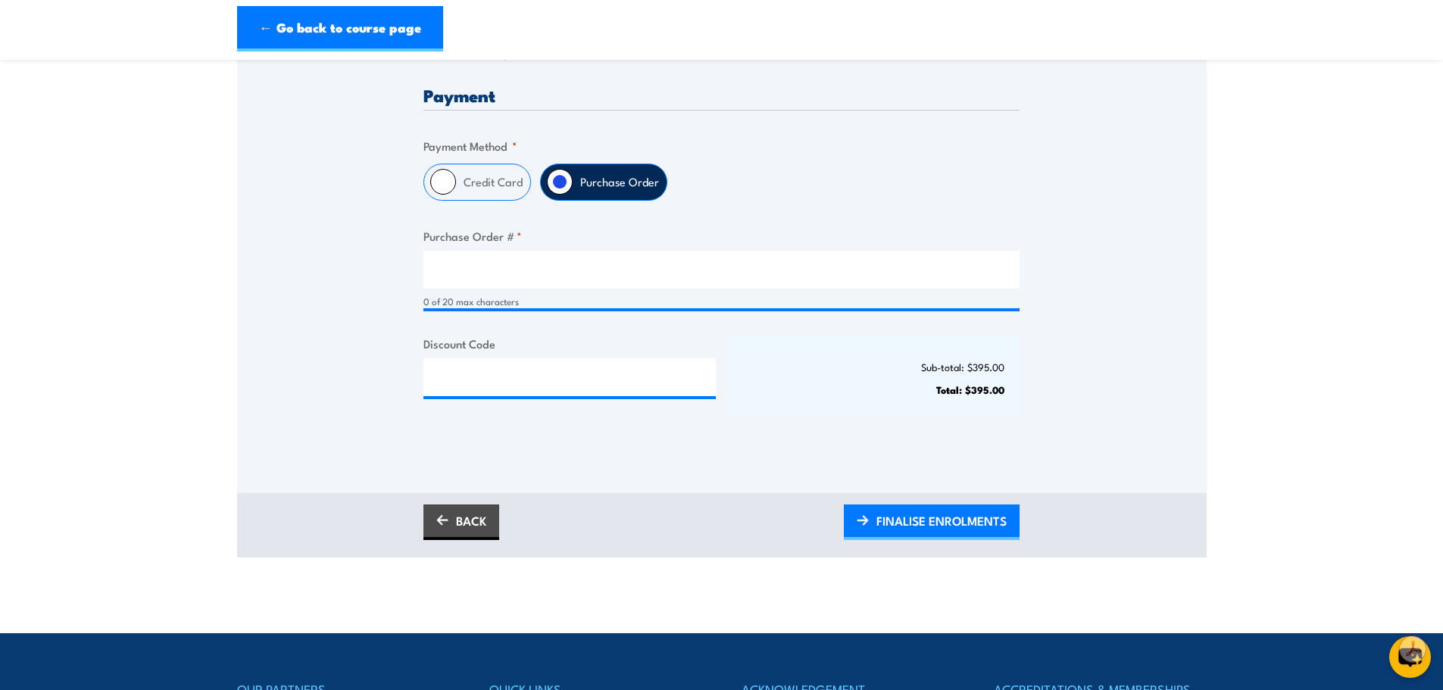
click at [441, 303] on div "0 of 20 max characters" at bounding box center [721, 302] width 596 height 14
click at [424, 292] on div "0 of 20 max characters" at bounding box center [721, 280] width 596 height 58
click at [423, 295] on div "0 of 20 max characters" at bounding box center [721, 302] width 596 height 14
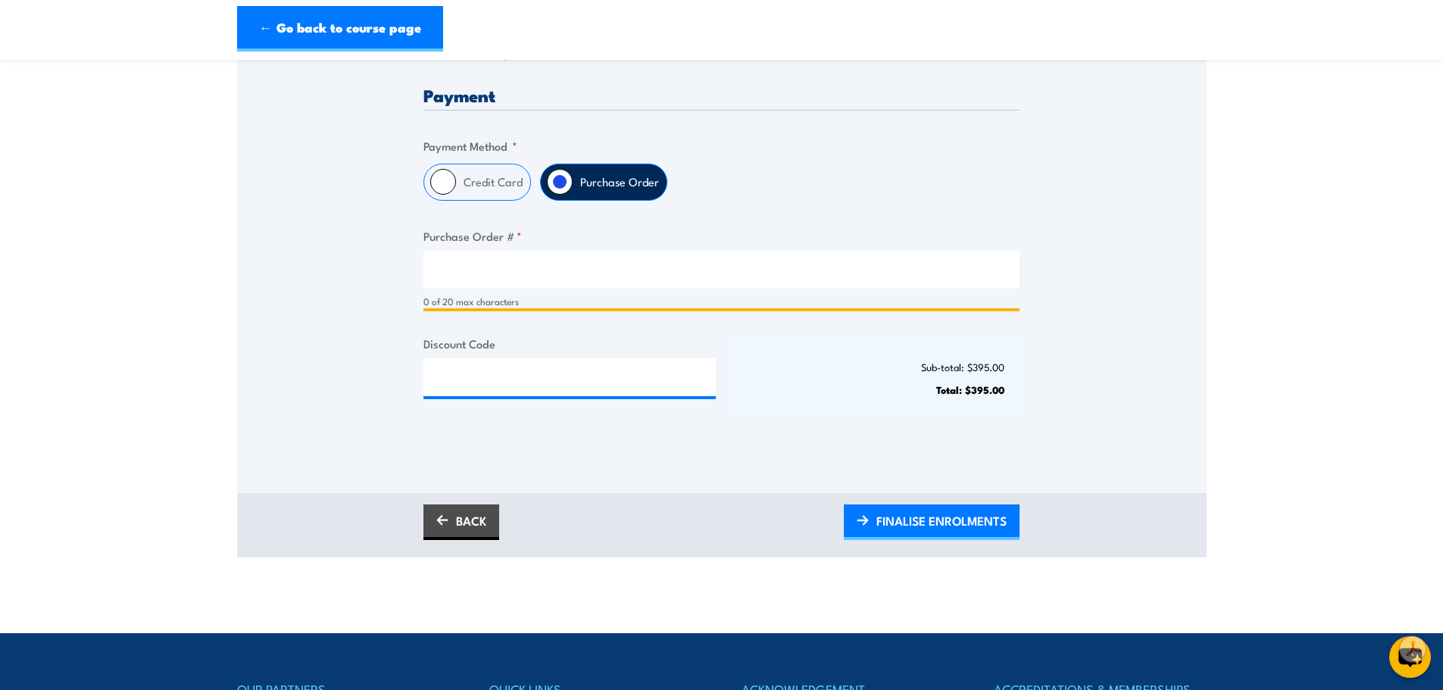
click at [467, 254] on input "Purchase Order # *" at bounding box center [721, 270] width 596 height 38
paste input "PO 802518"
type input "PO 802518"
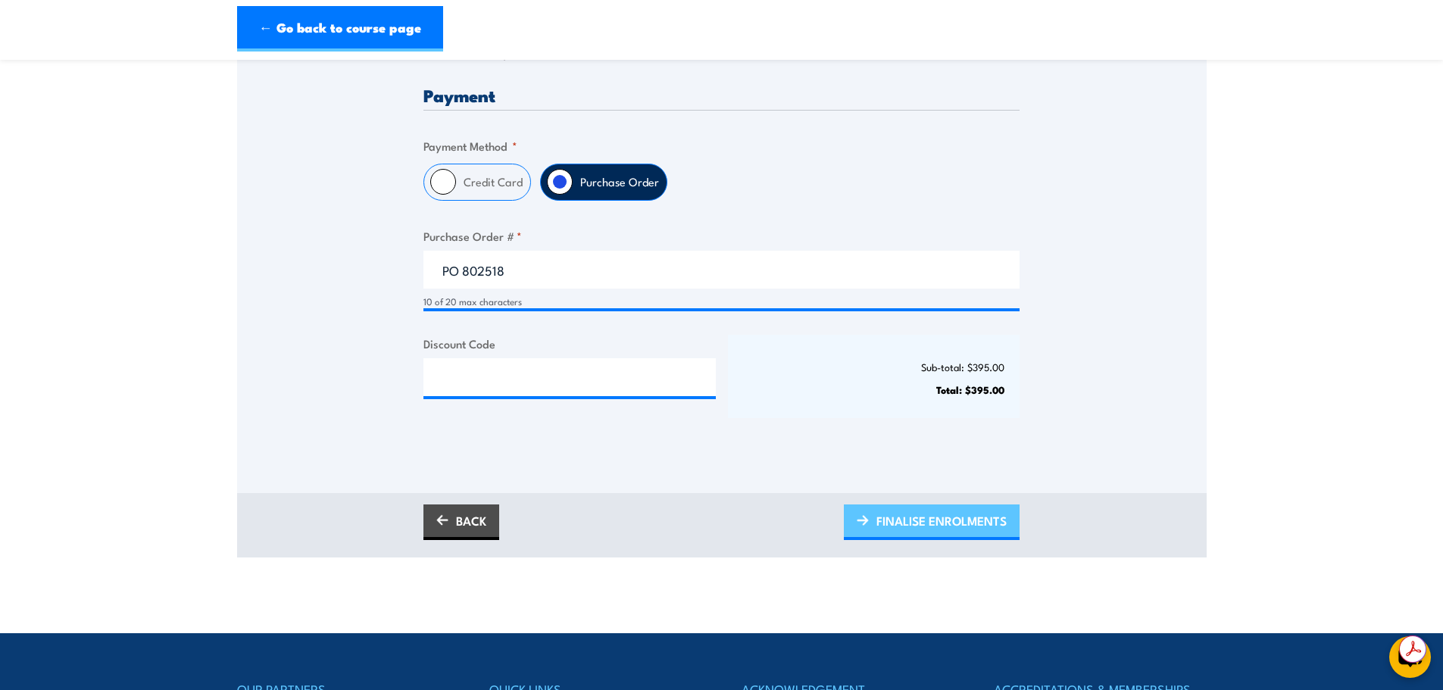
click at [966, 520] on span "FINALISE ENROLMENTS" at bounding box center [941, 521] width 130 height 40
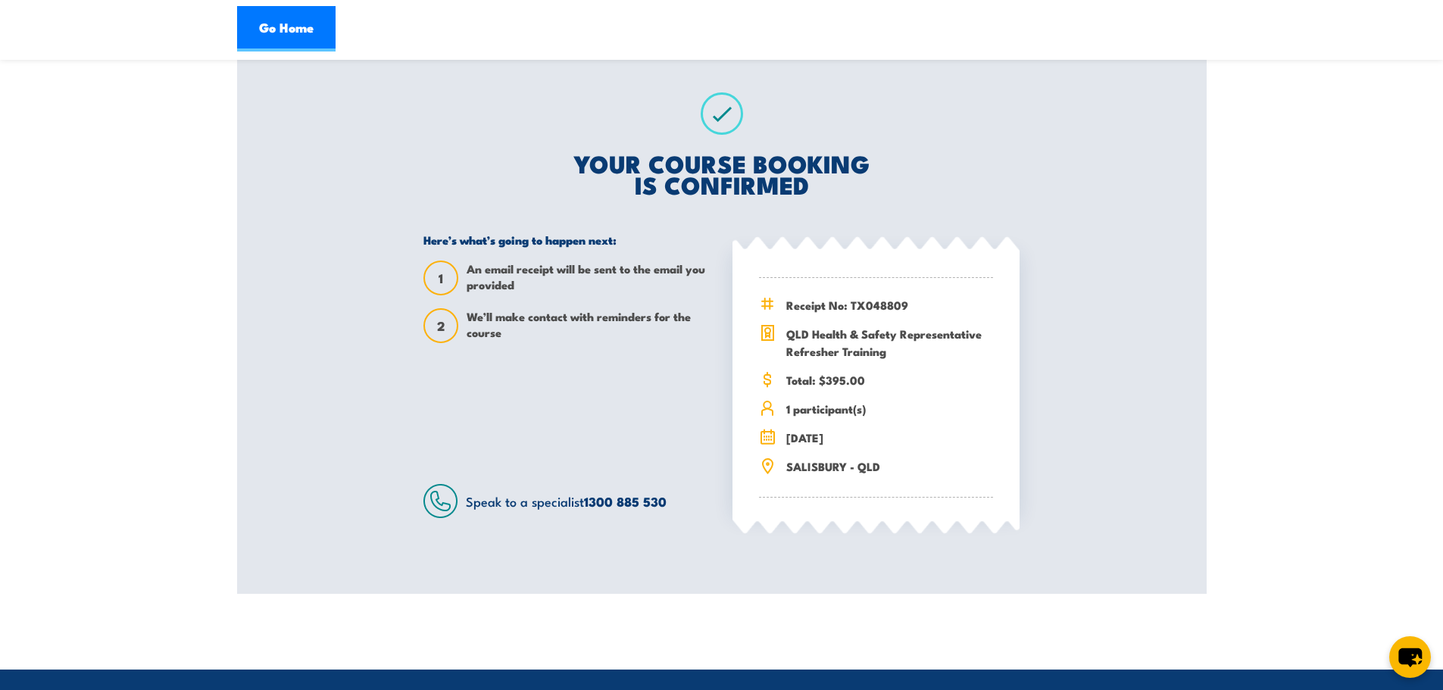
scroll to position [227, 0]
